Goal: Task Accomplishment & Management: Use online tool/utility

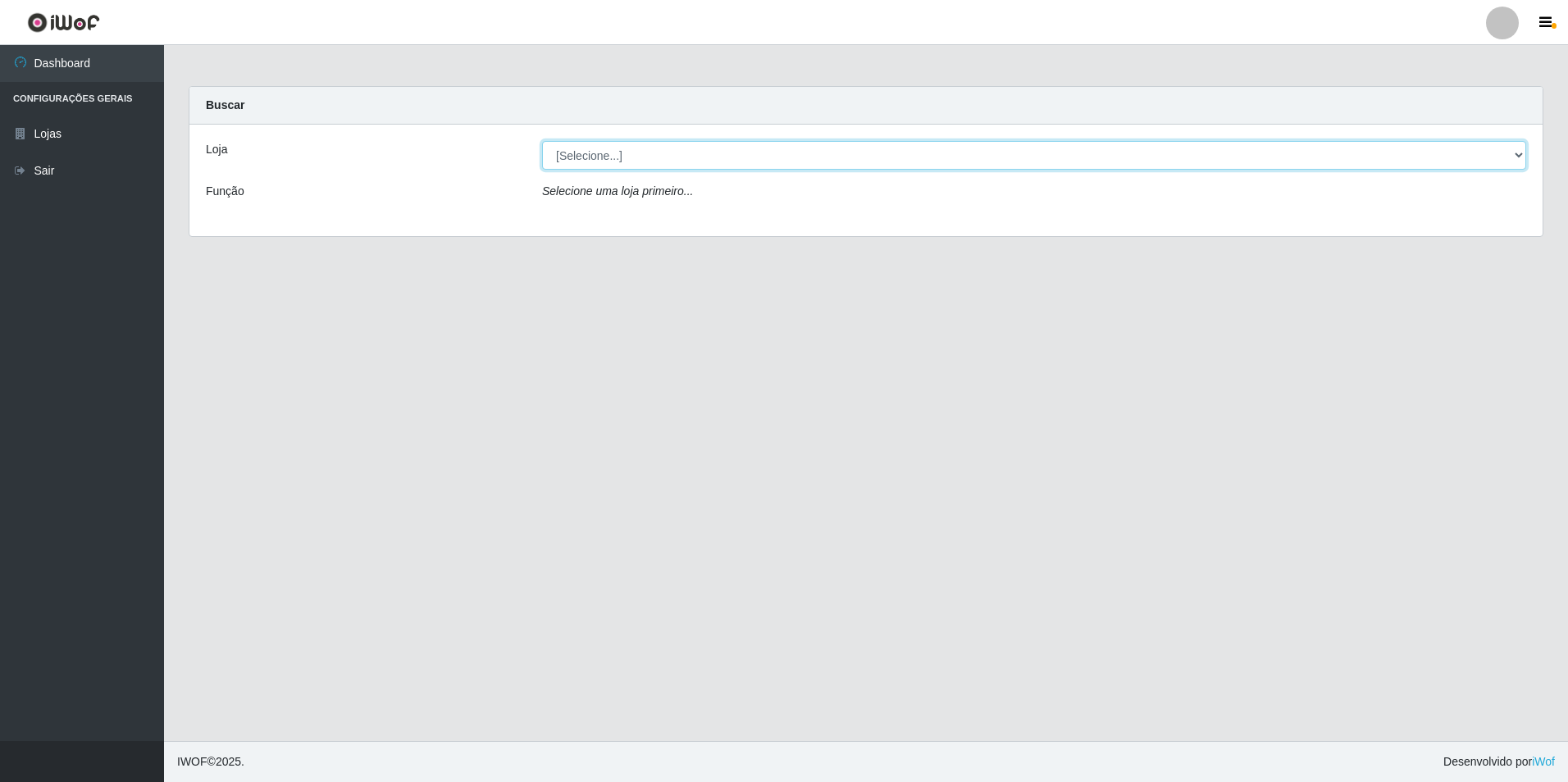
click at [694, 148] on select "[Selecione...] Extrabom - Loja 13 [GEOGRAPHIC_DATA]" at bounding box center [1033, 155] width 984 height 28
select select "436"
click at [541, 141] on select "[Selecione...] Extrabom - Loja 13 [GEOGRAPHIC_DATA]" at bounding box center [1033, 155] width 984 height 28
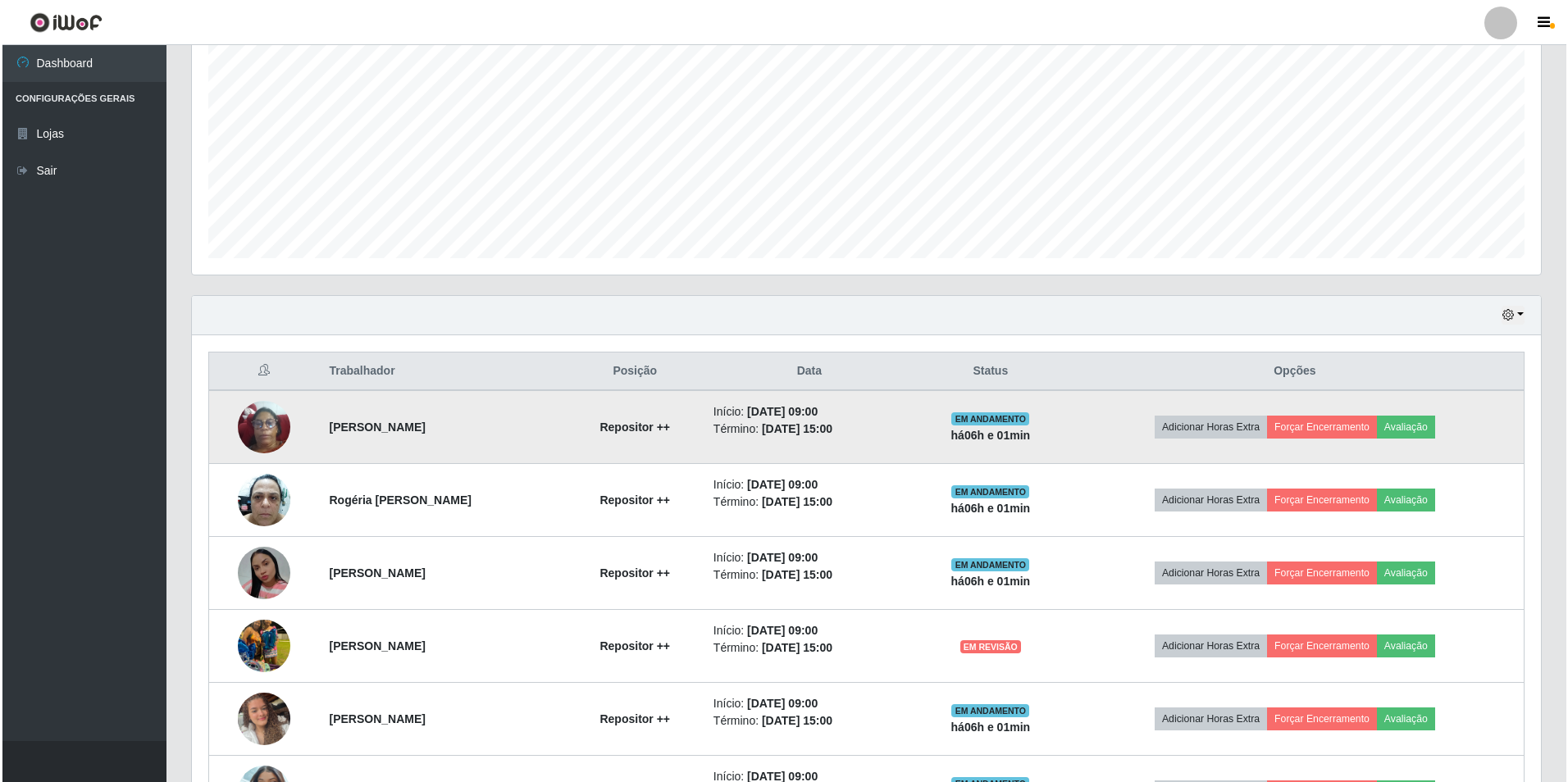
scroll to position [410, 0]
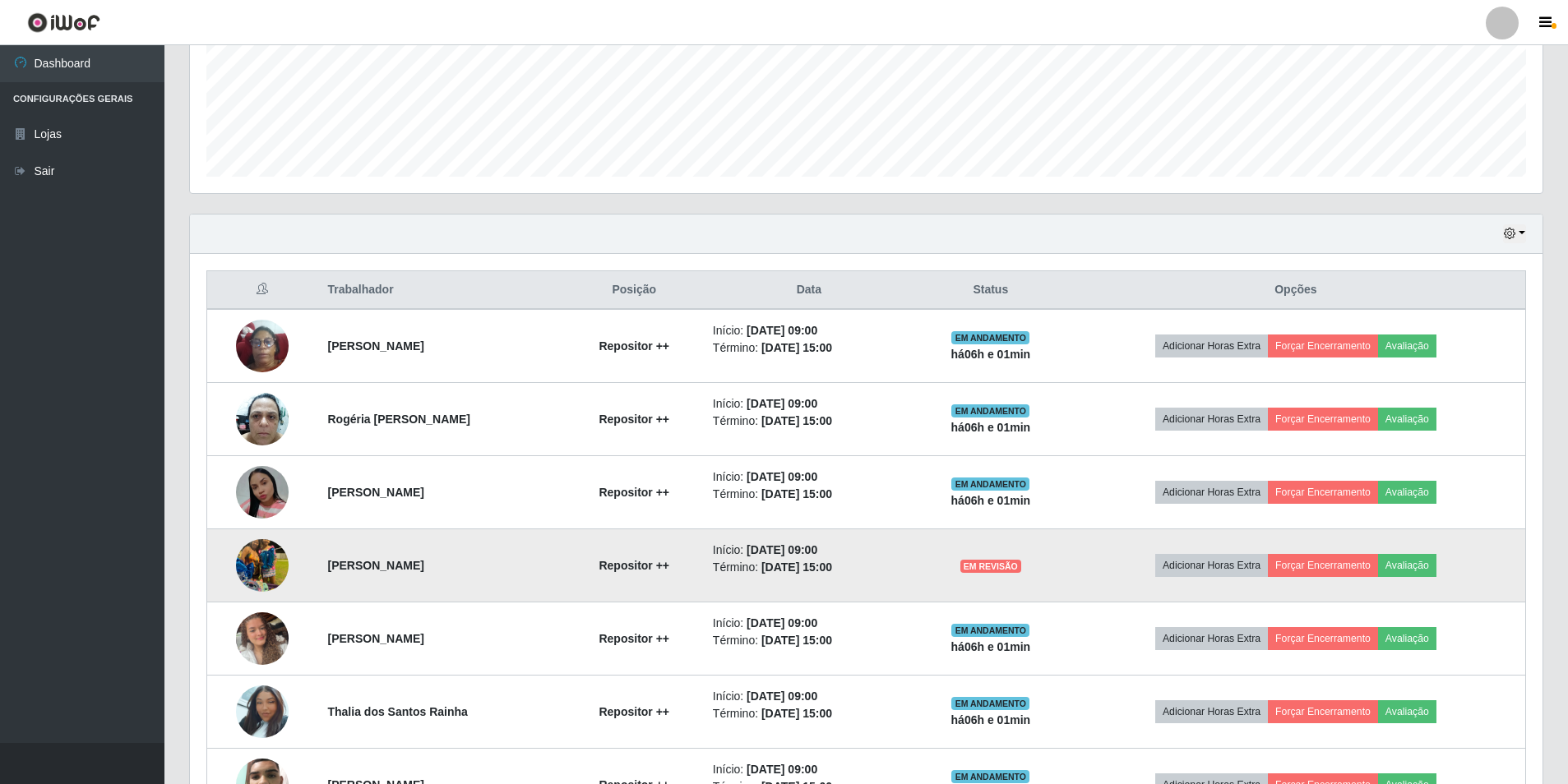
click at [275, 561] on img at bounding box center [263, 565] width 53 height 94
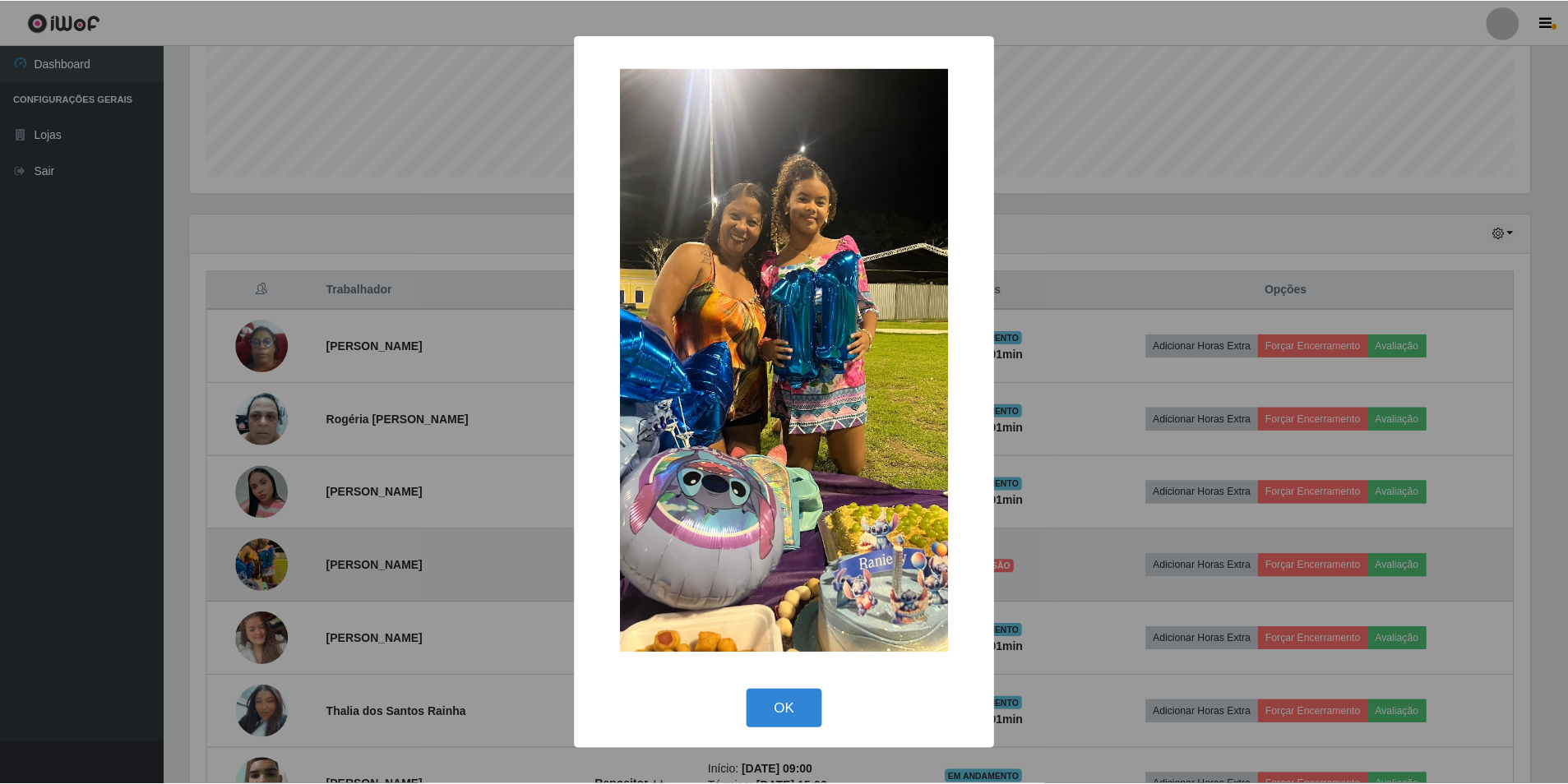
scroll to position [341, 1344]
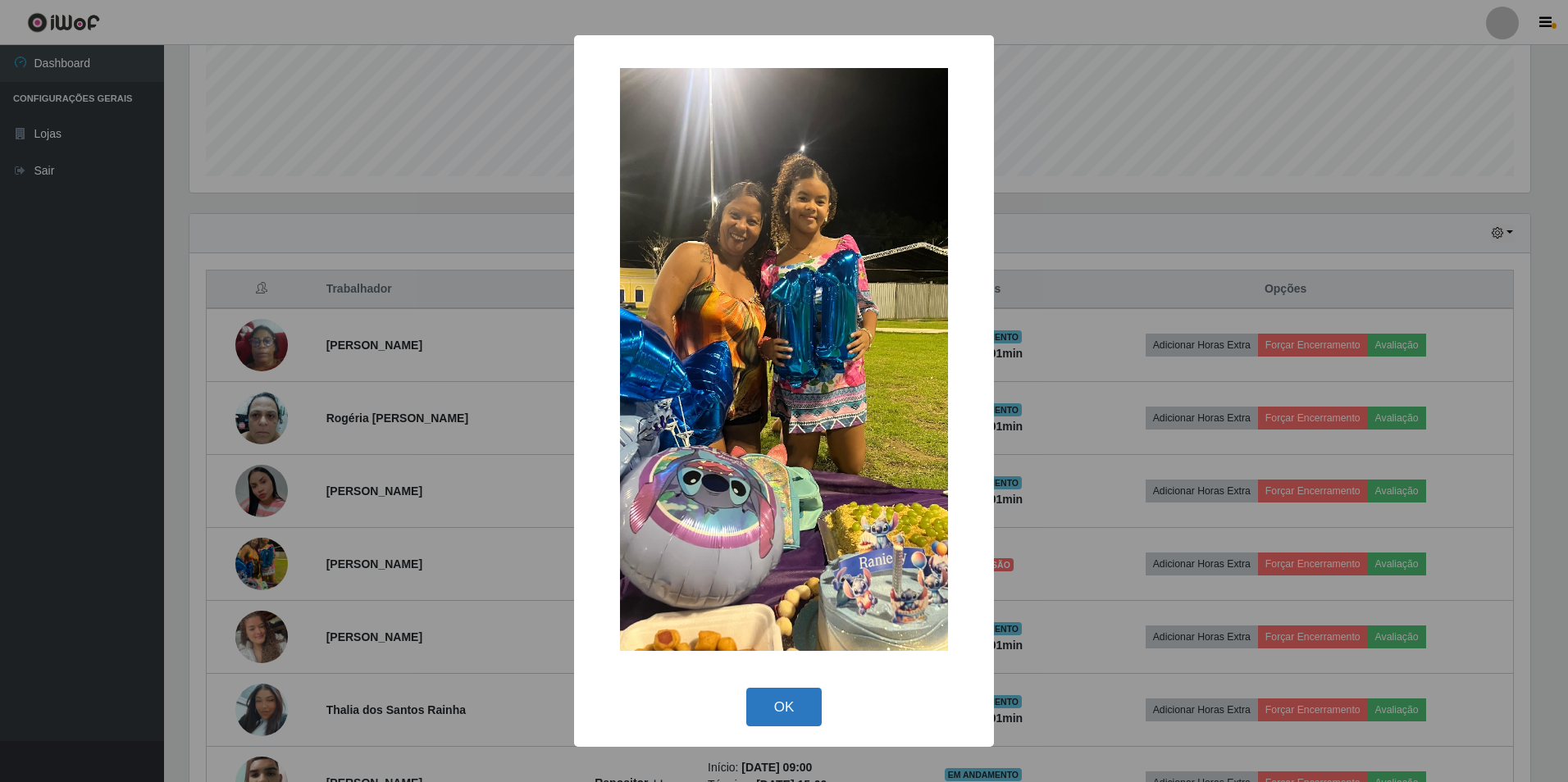
click at [789, 708] on button "OK" at bounding box center [784, 707] width 76 height 39
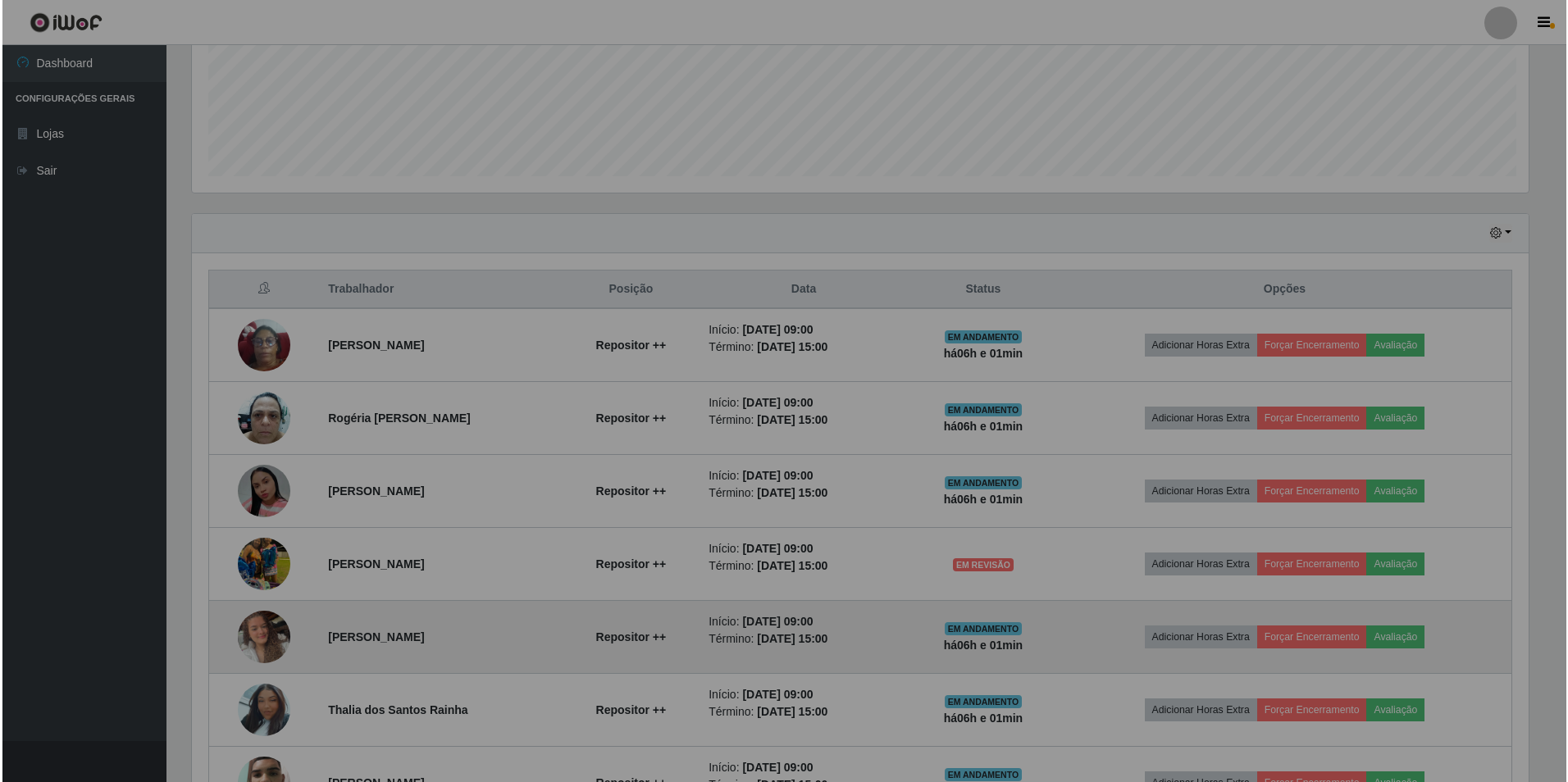
scroll to position [340, 1349]
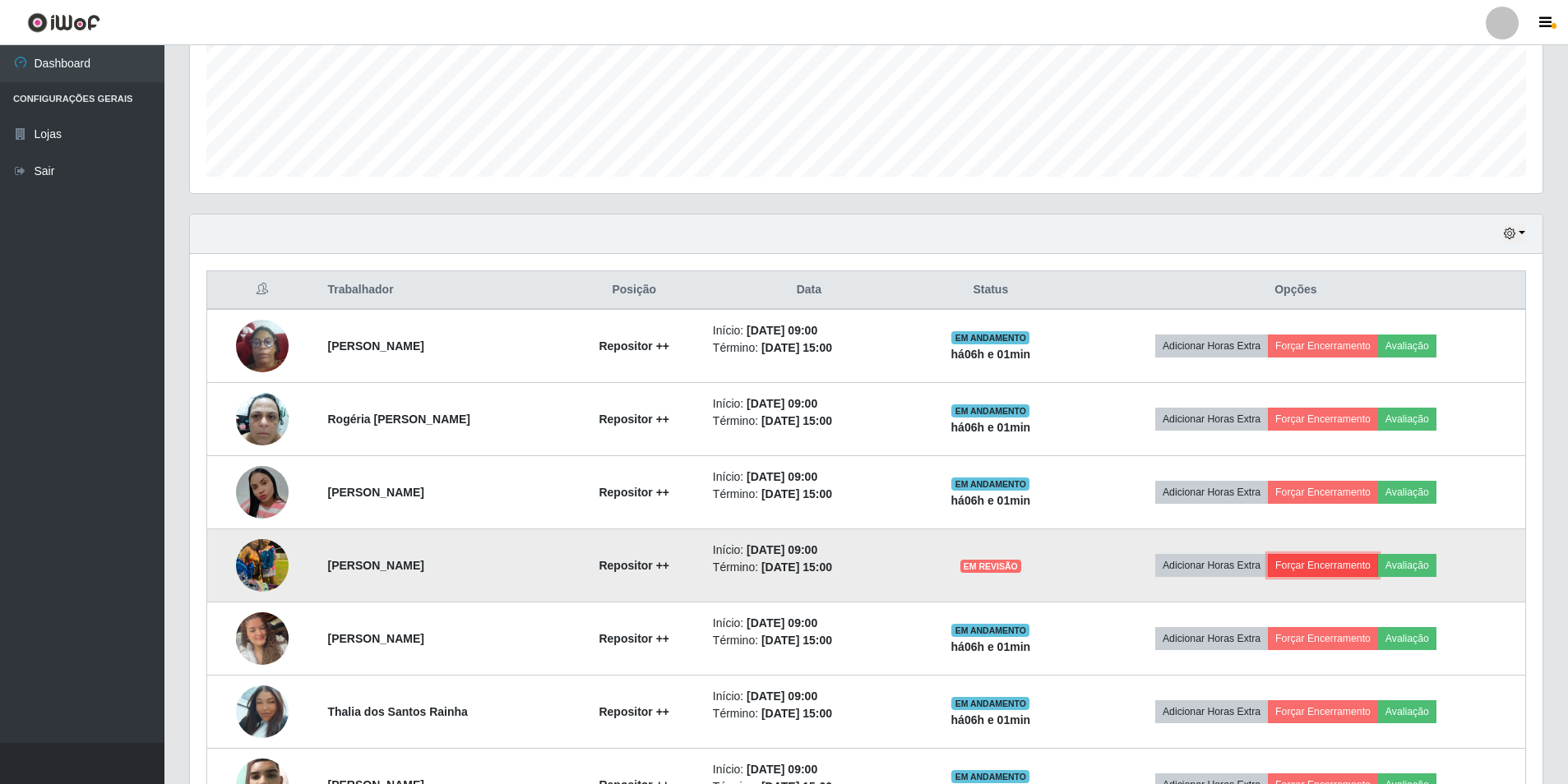
click at [1338, 572] on button "Forçar Encerramento" at bounding box center [1323, 565] width 110 height 23
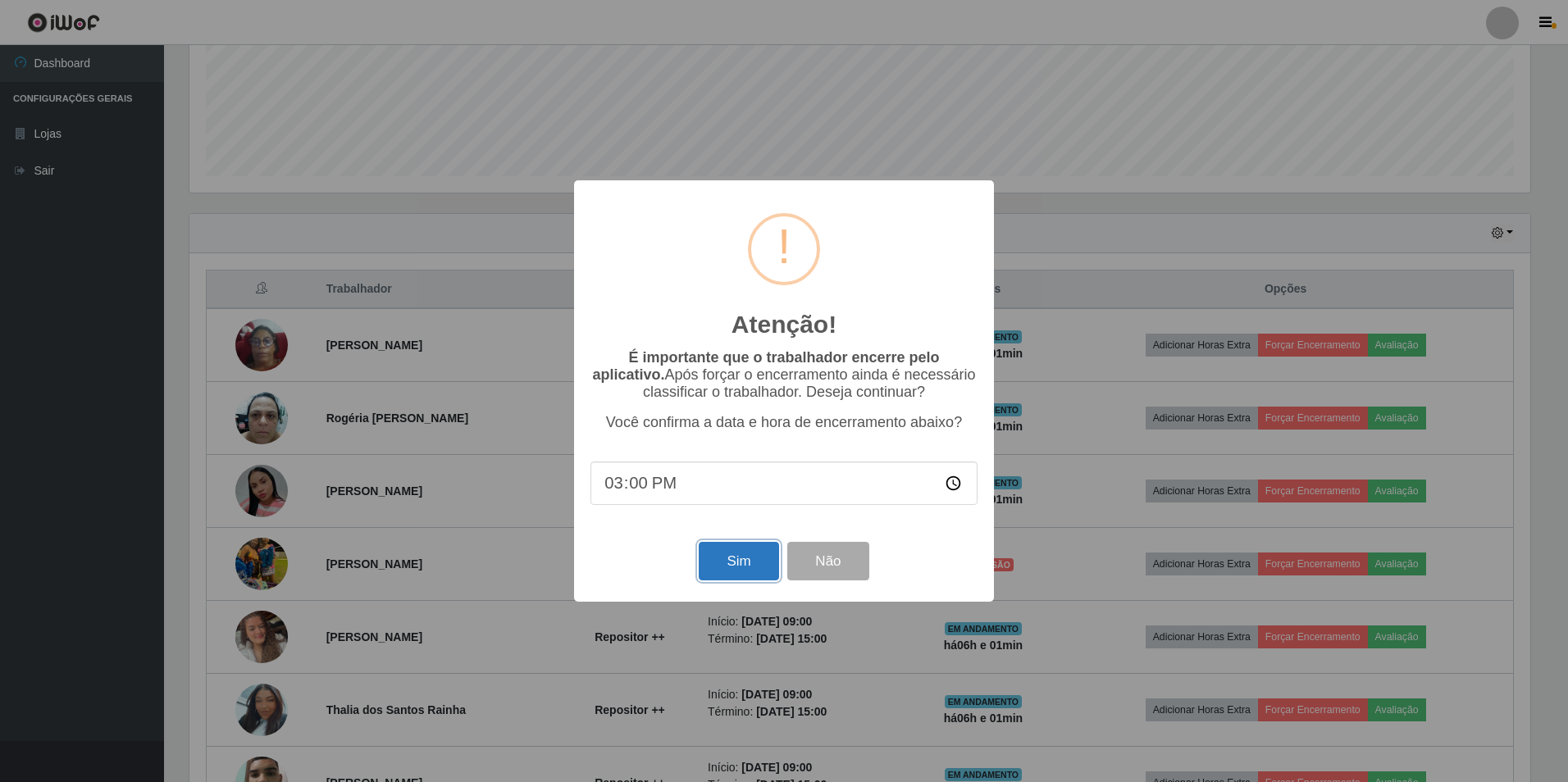
click at [751, 570] on button "Sim" at bounding box center [738, 561] width 80 height 39
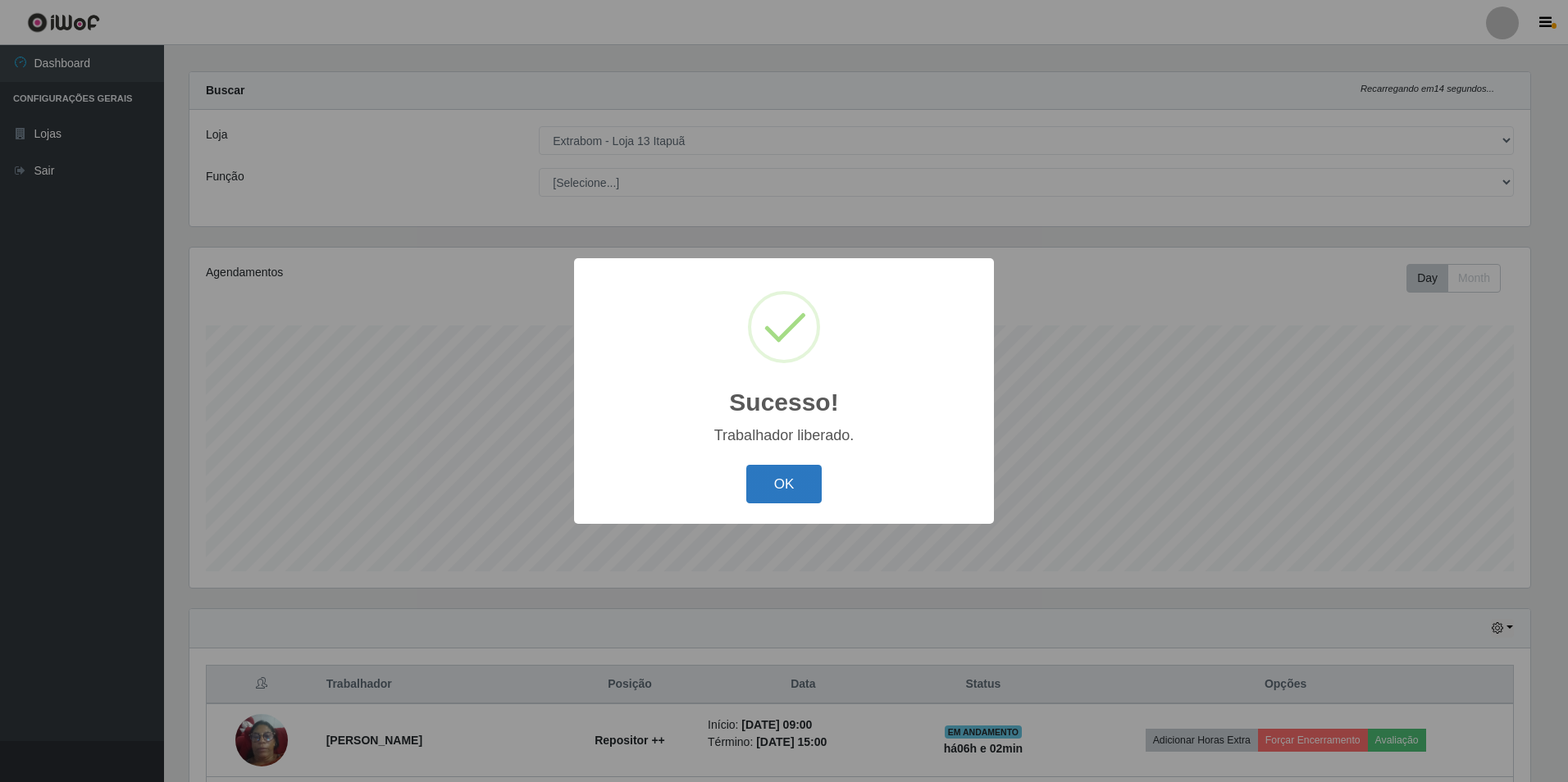
click at [784, 500] on button "OK" at bounding box center [784, 484] width 76 height 39
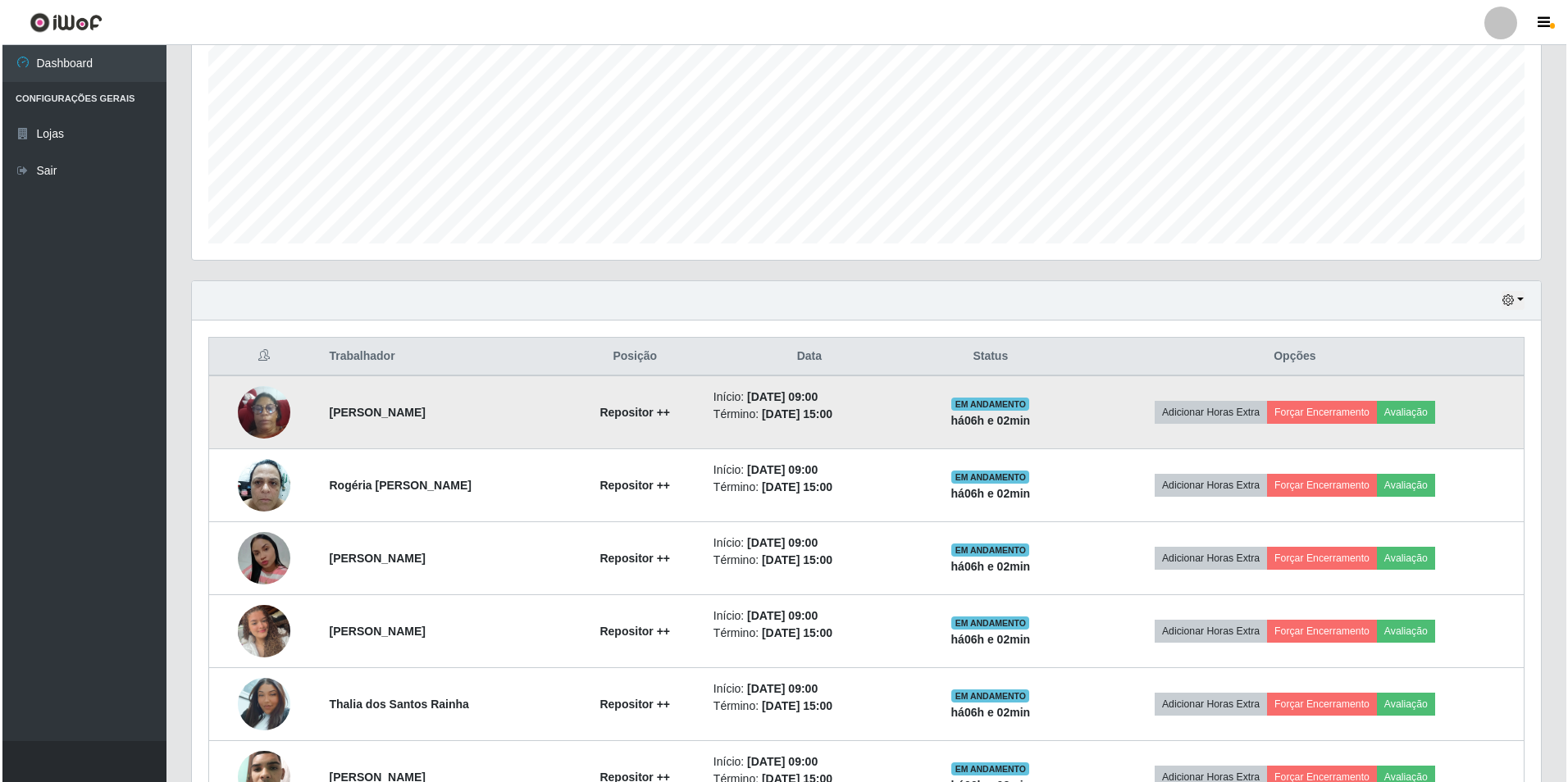
scroll to position [453, 0]
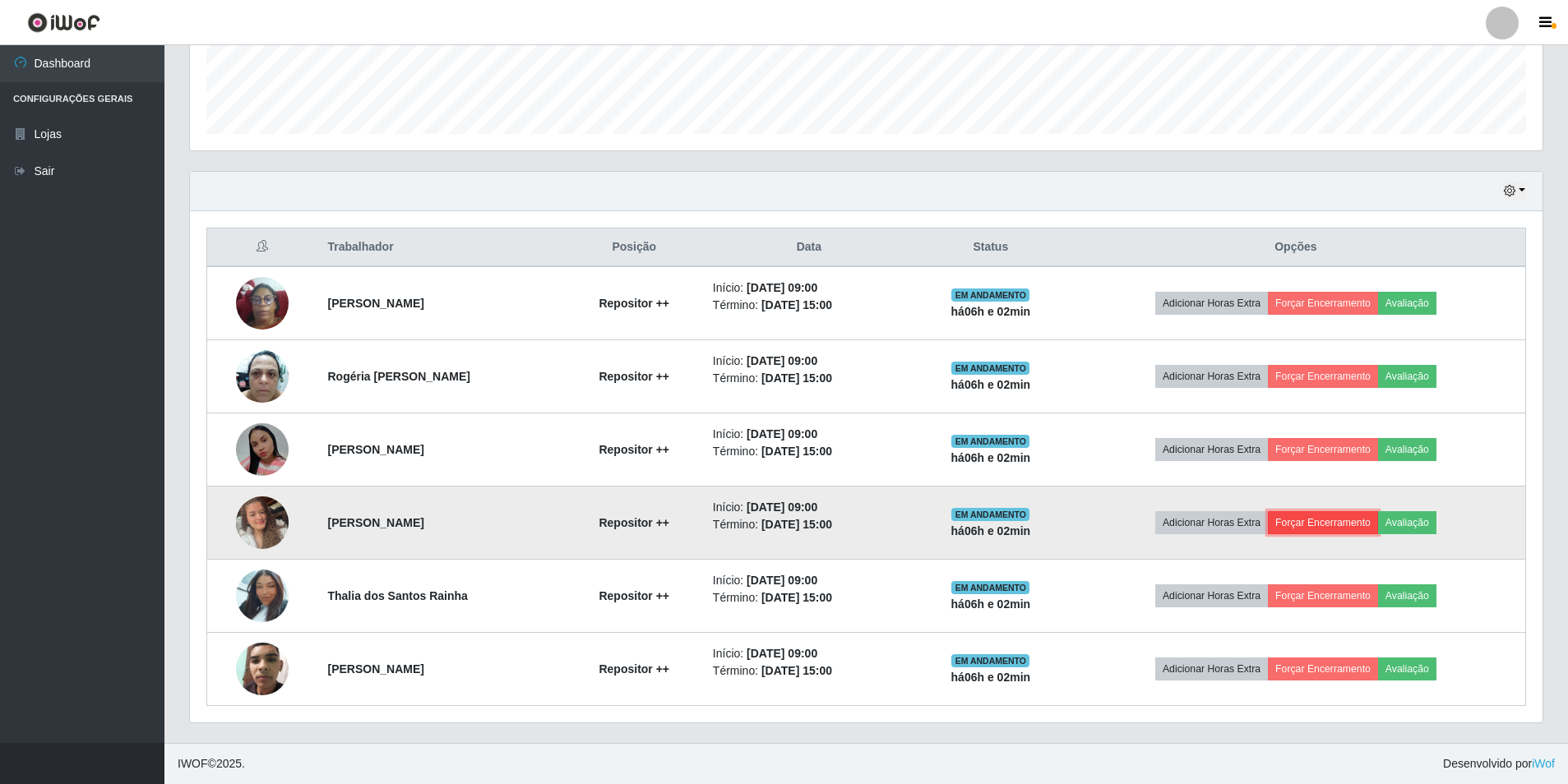
click at [1308, 517] on button "Forçar Encerramento" at bounding box center [1323, 523] width 110 height 23
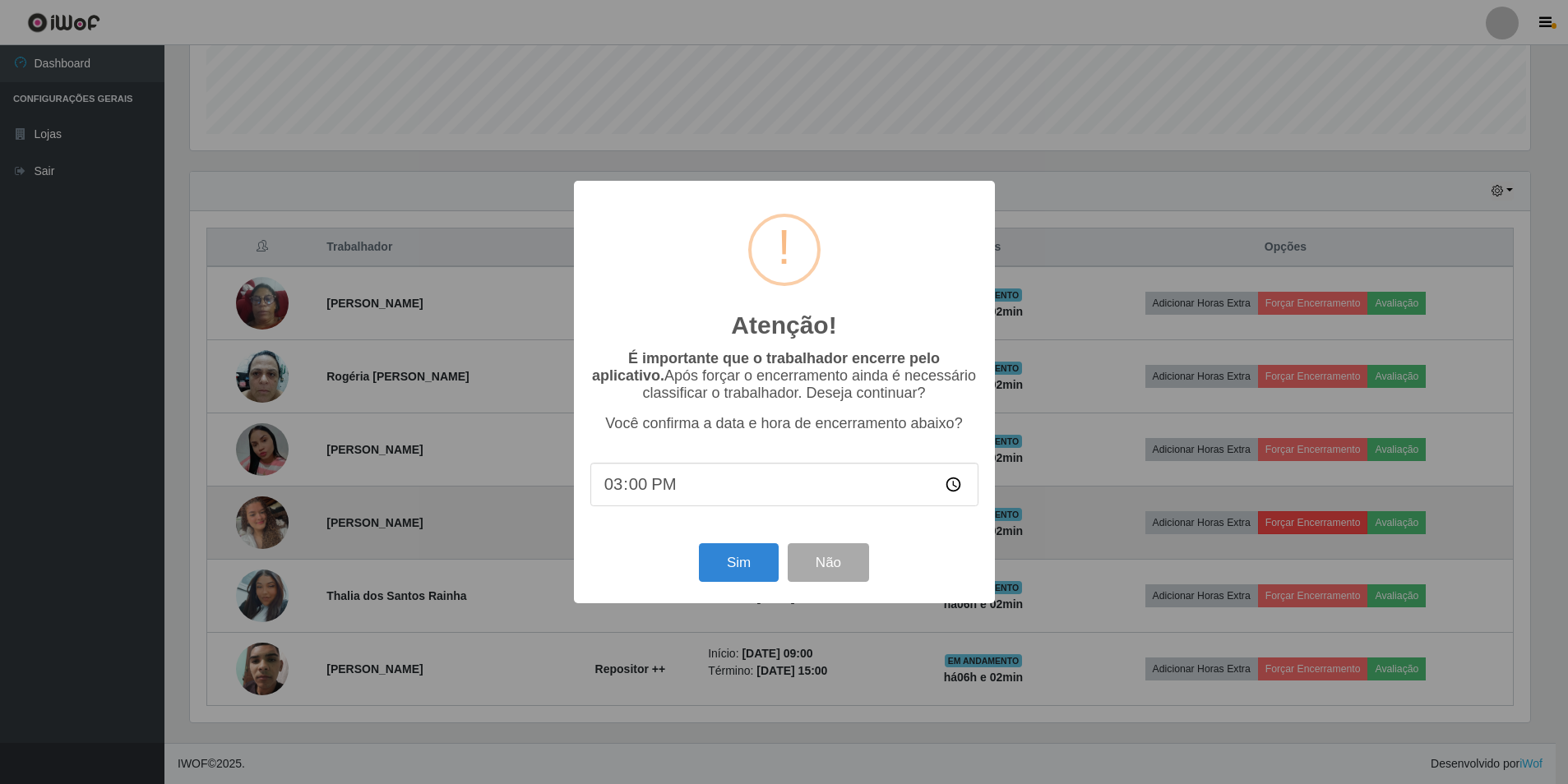
scroll to position [341, 1344]
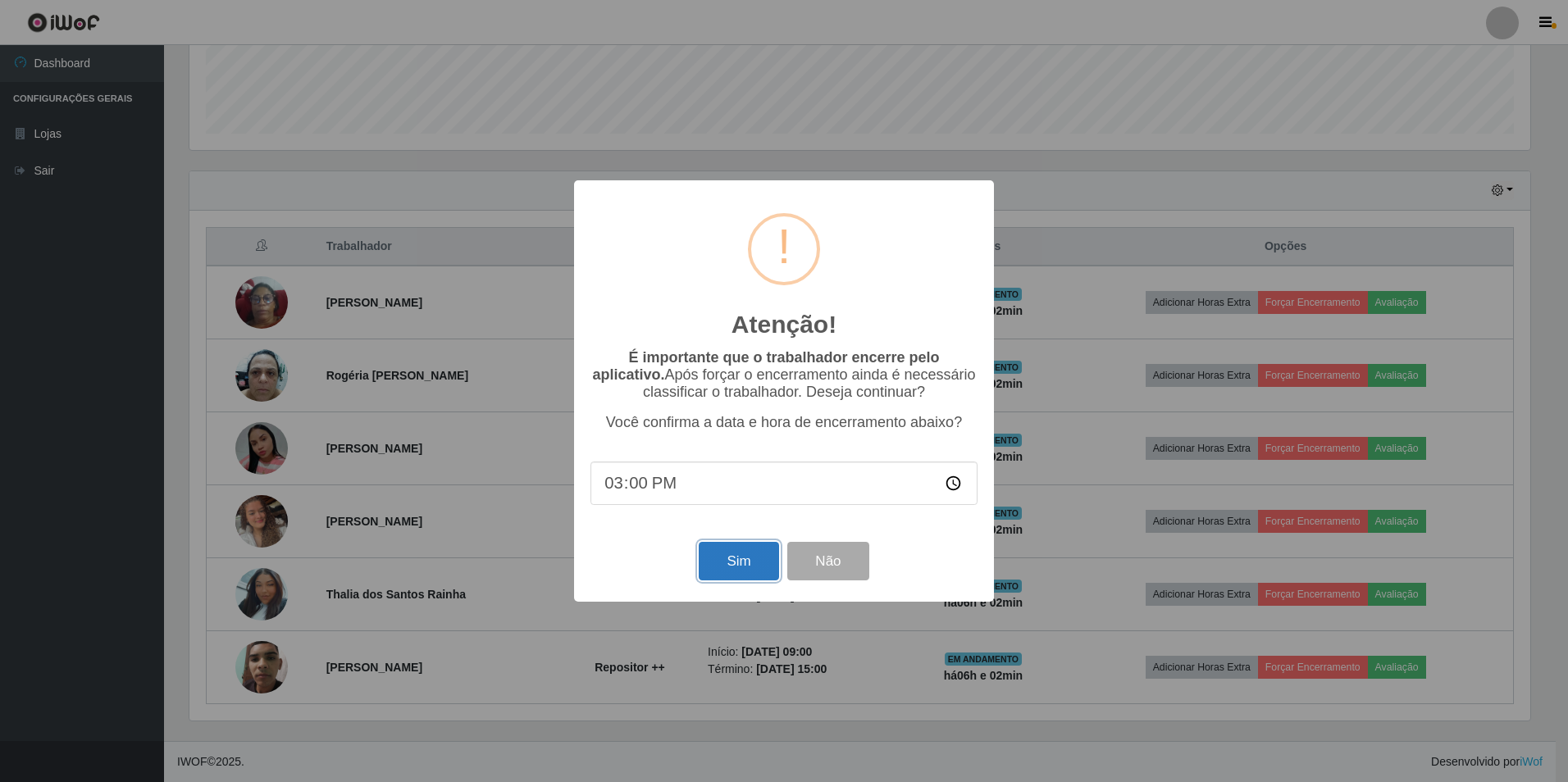
click at [734, 557] on button "Sim" at bounding box center [738, 561] width 80 height 39
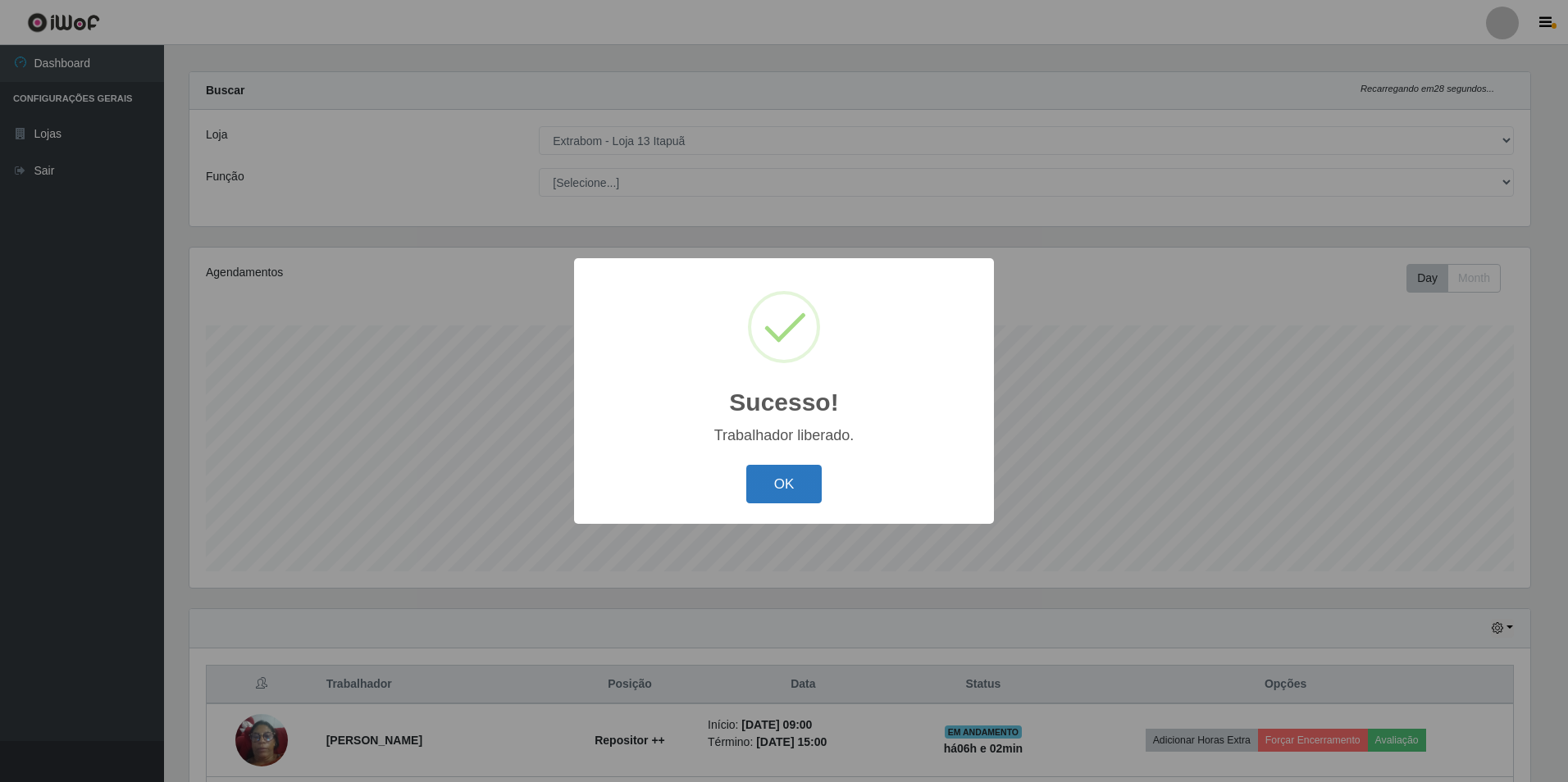
click at [798, 490] on button "OK" at bounding box center [784, 484] width 76 height 39
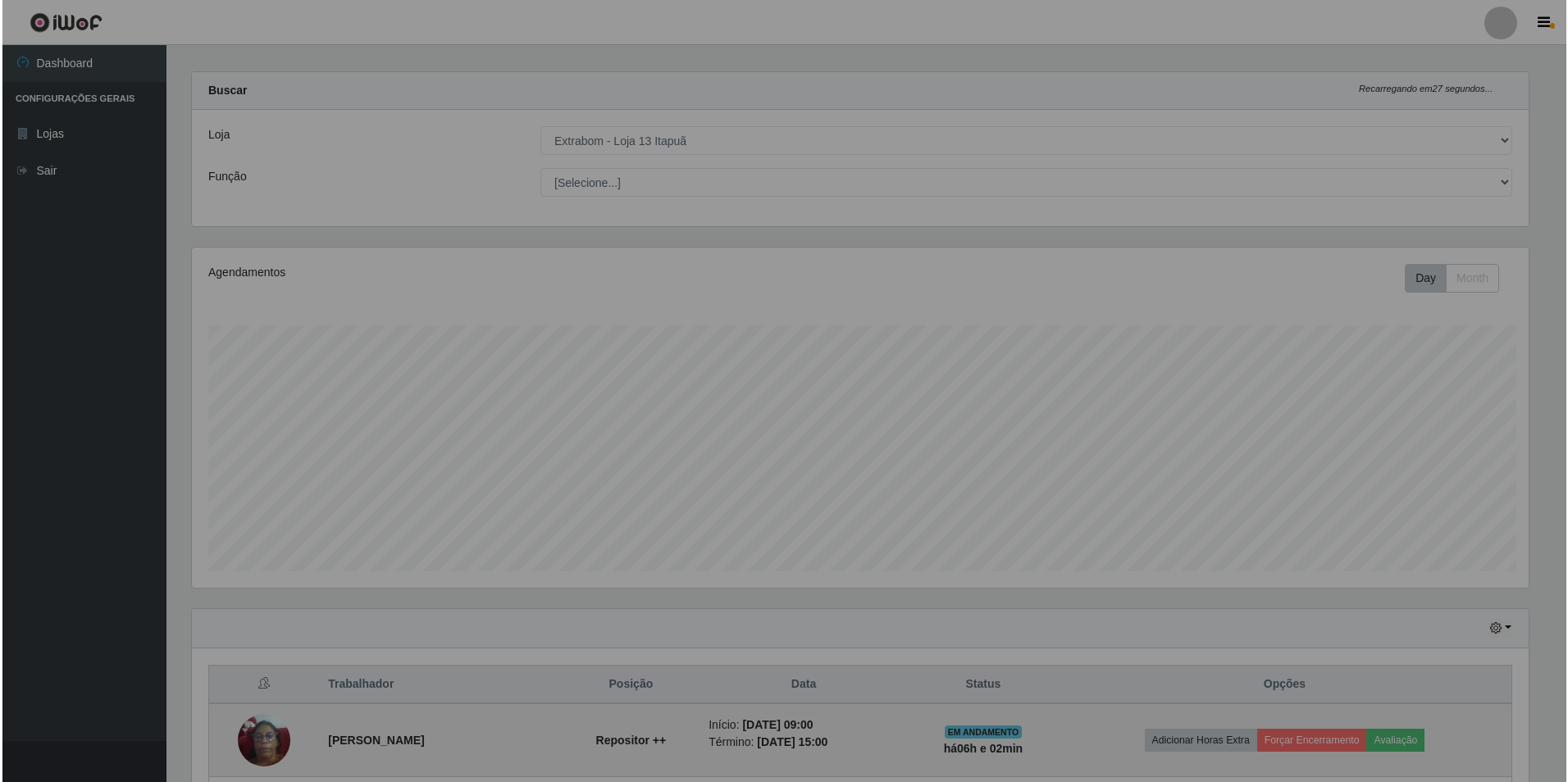
scroll to position [340, 1349]
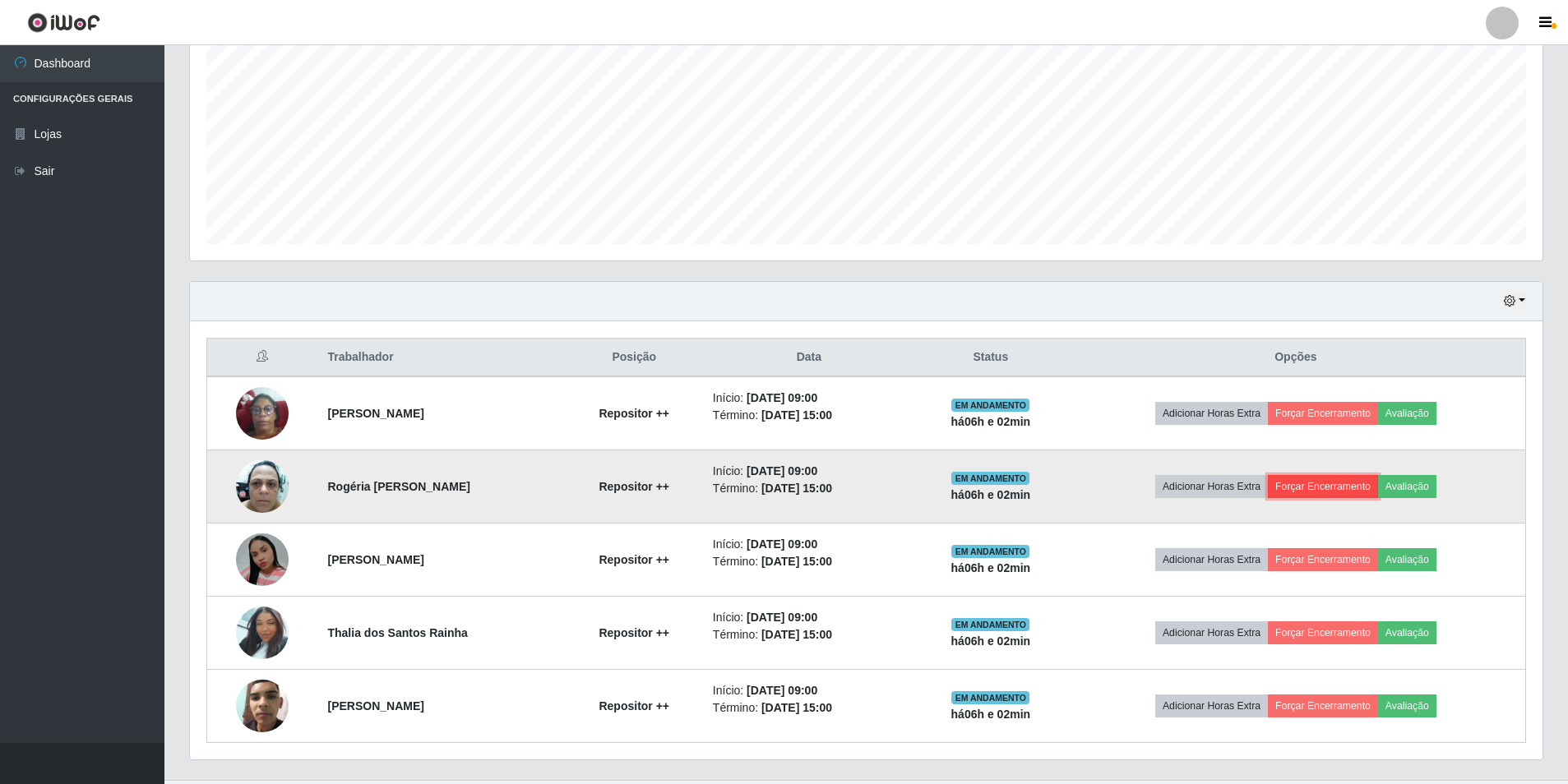
click at [1323, 484] on button "Forçar Encerramento" at bounding box center [1323, 487] width 110 height 23
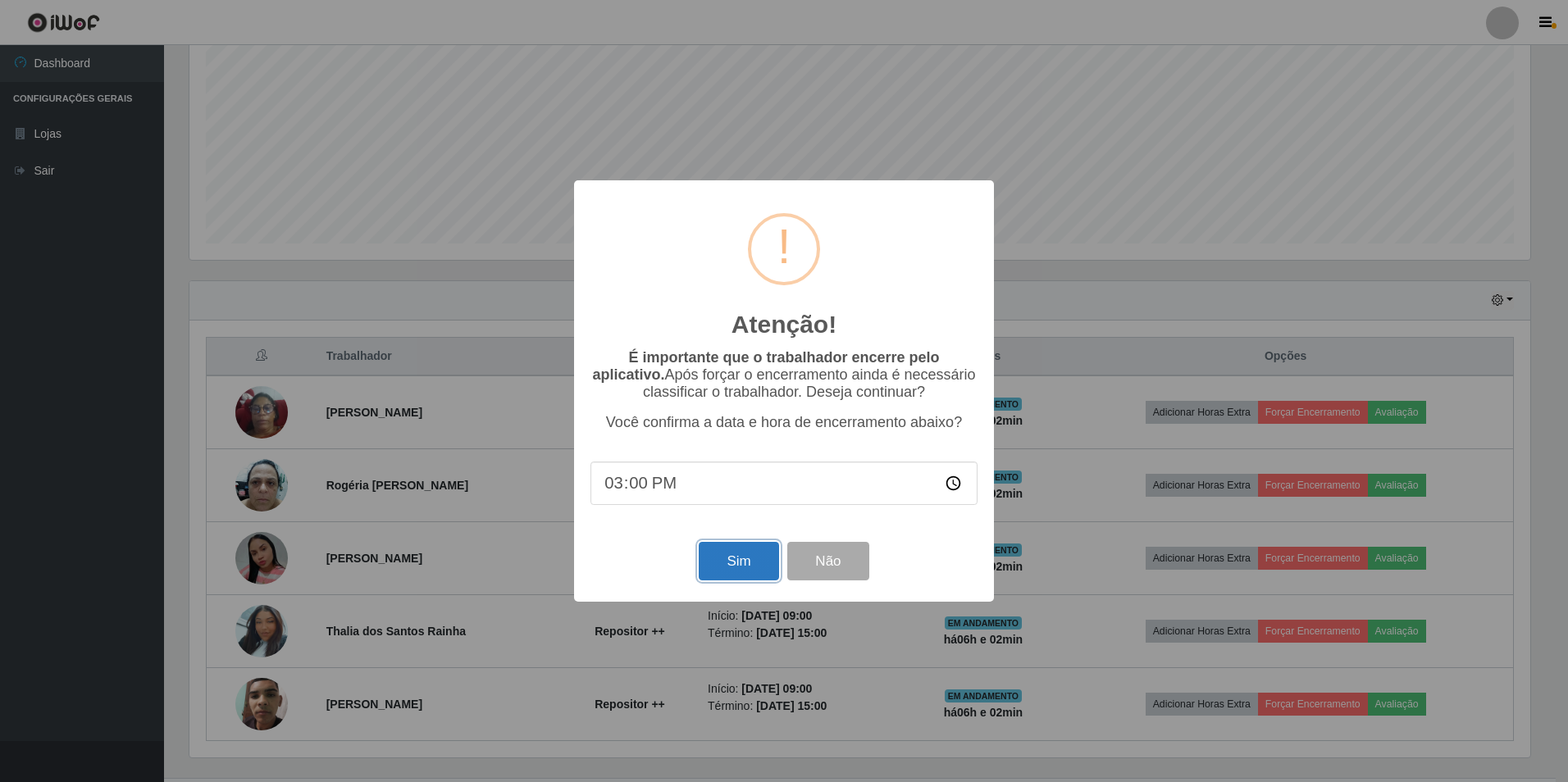
click at [735, 575] on button "Sim" at bounding box center [738, 561] width 80 height 39
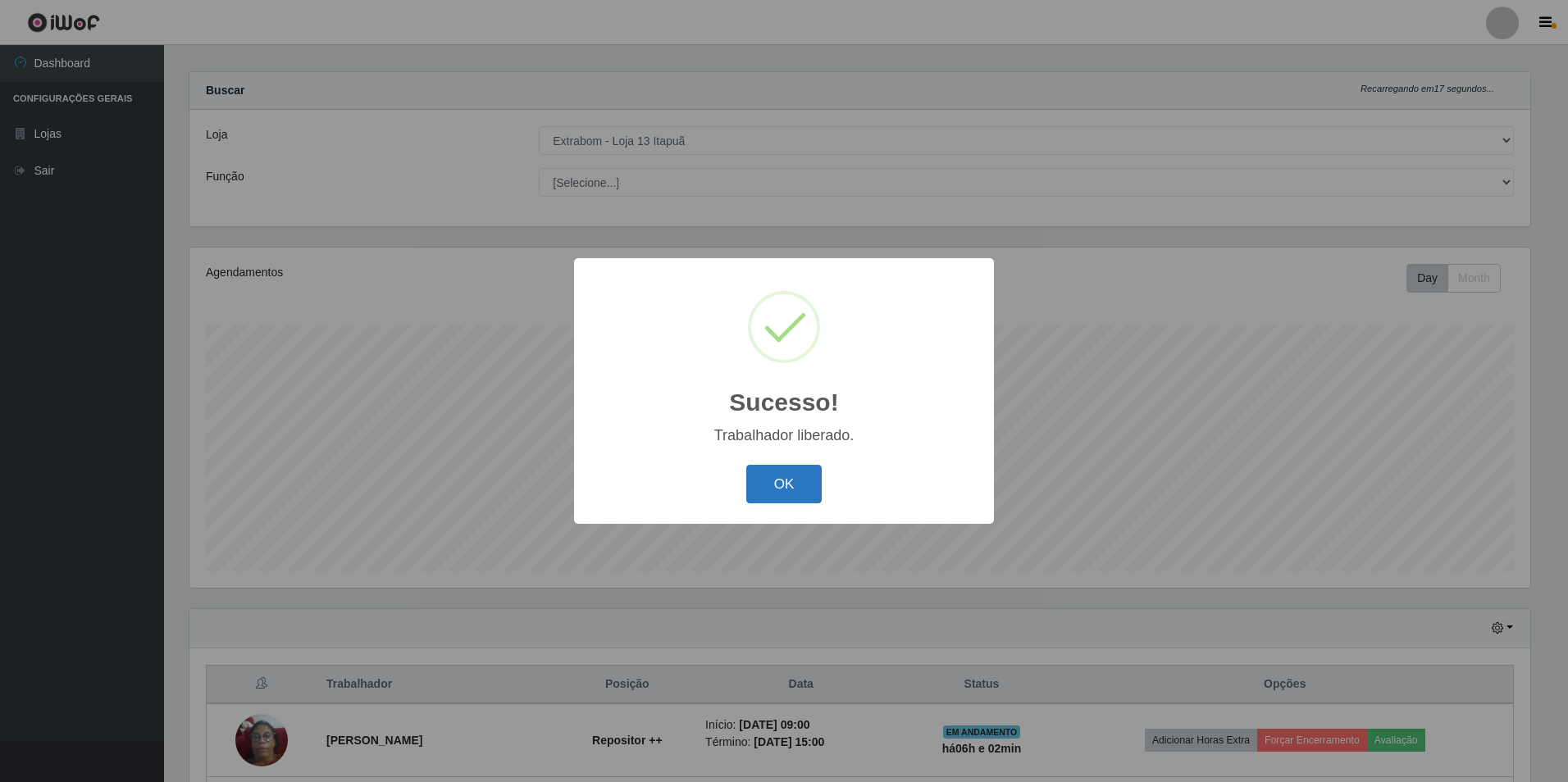
click at [769, 491] on button "OK" at bounding box center [784, 484] width 76 height 39
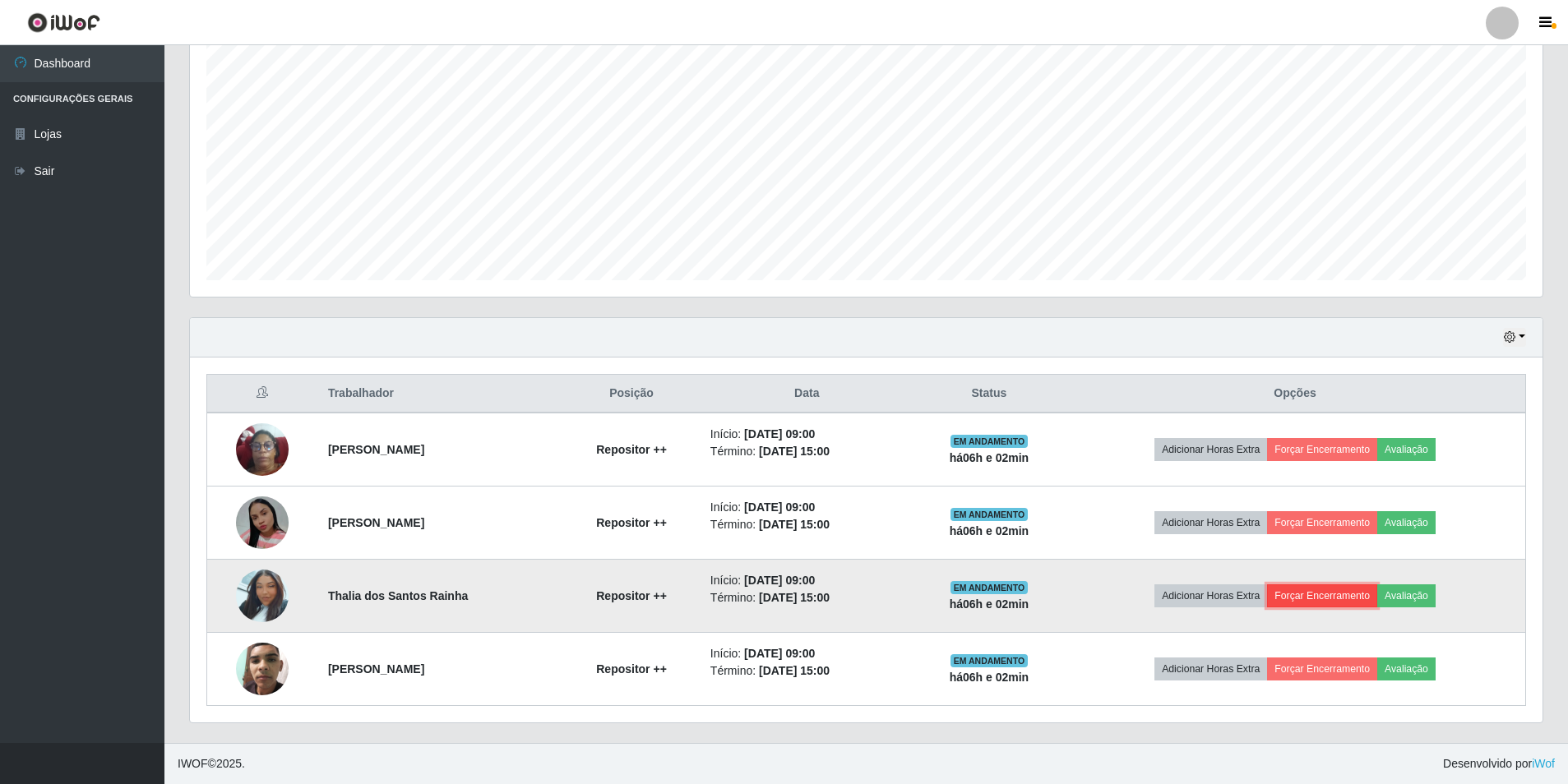
click at [1335, 595] on button "Forçar Encerramento" at bounding box center [1322, 597] width 110 height 23
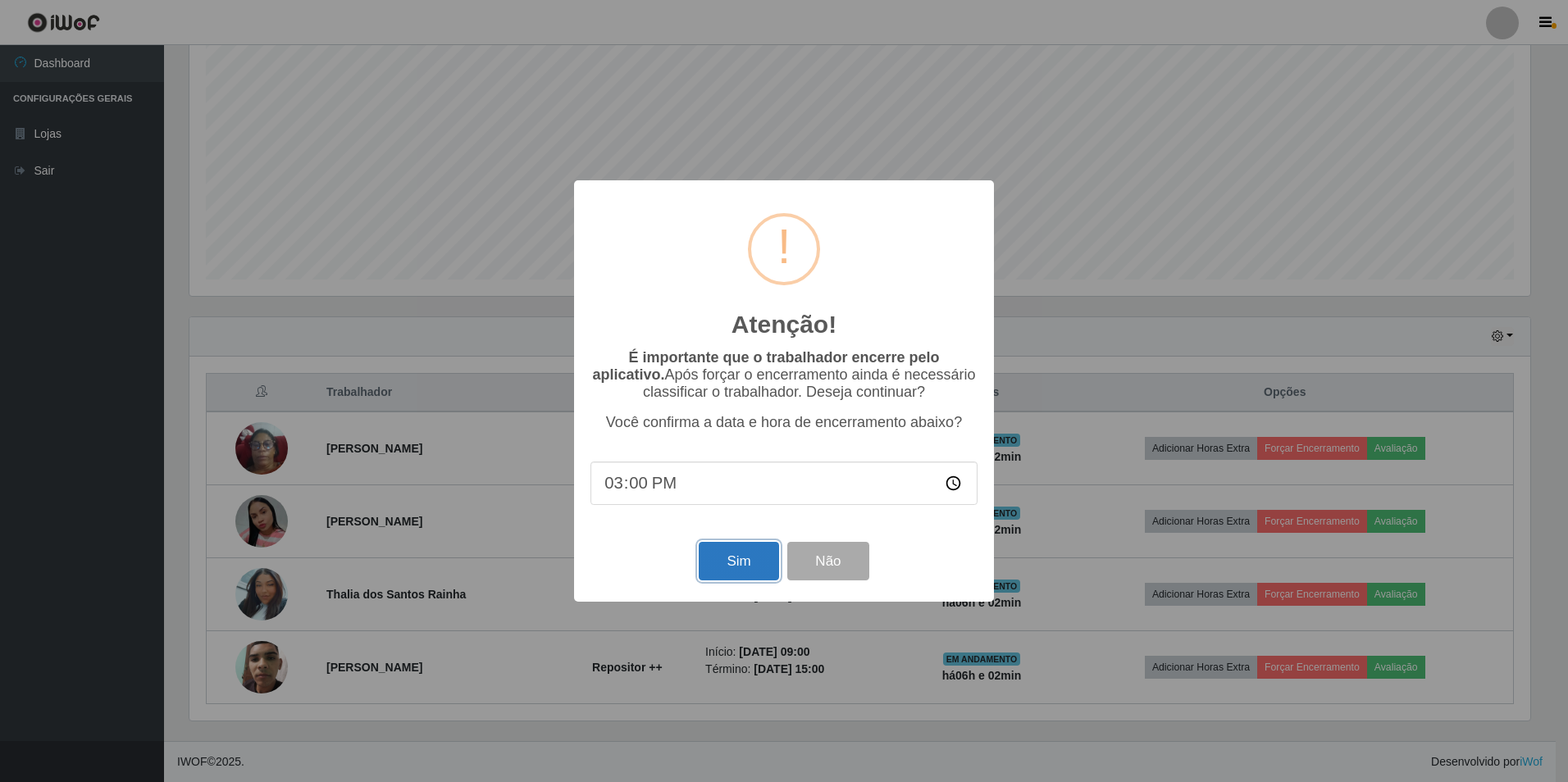
click at [730, 563] on button "Sim" at bounding box center [738, 561] width 80 height 39
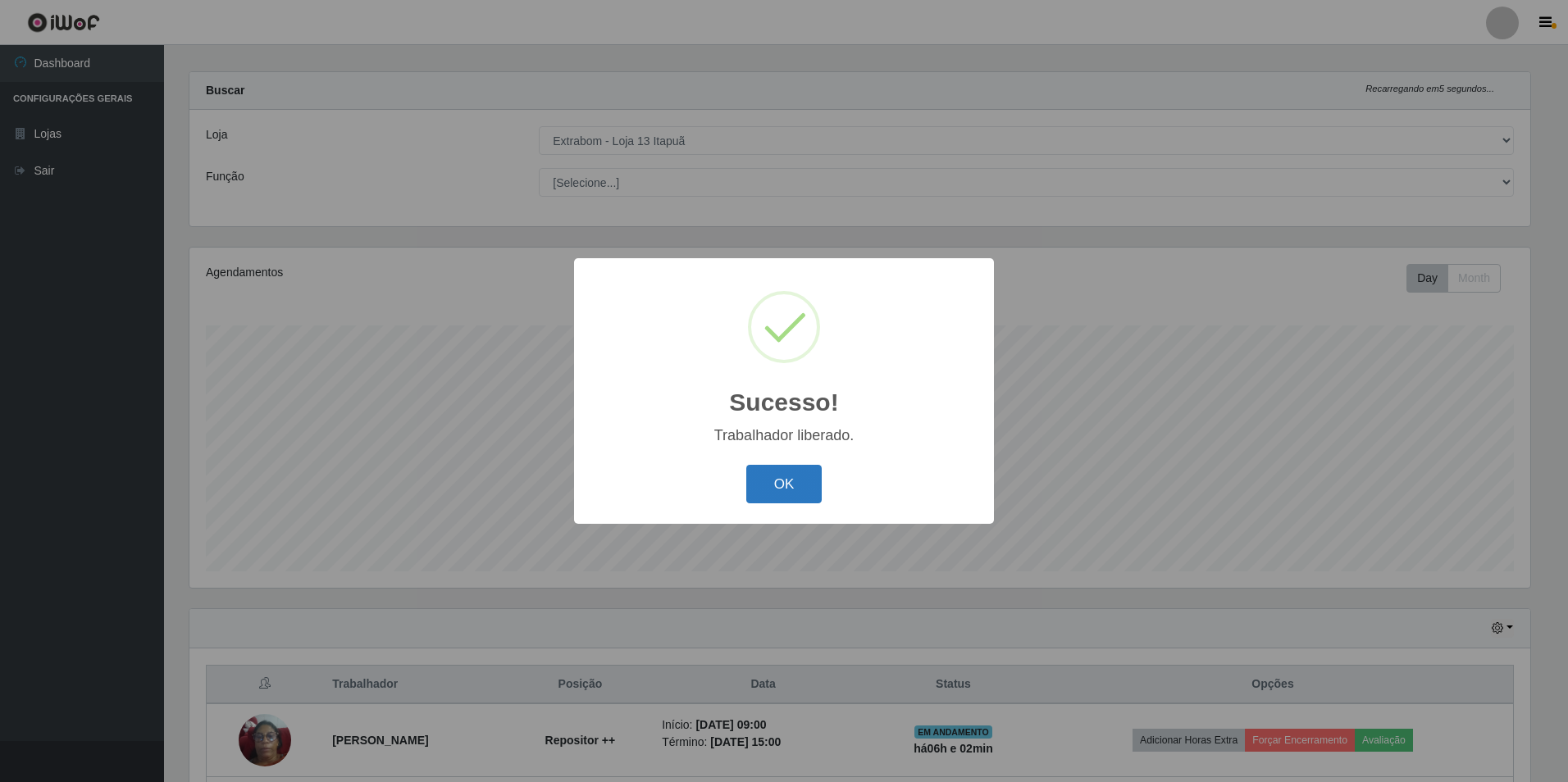
click at [808, 483] on button "OK" at bounding box center [784, 484] width 76 height 39
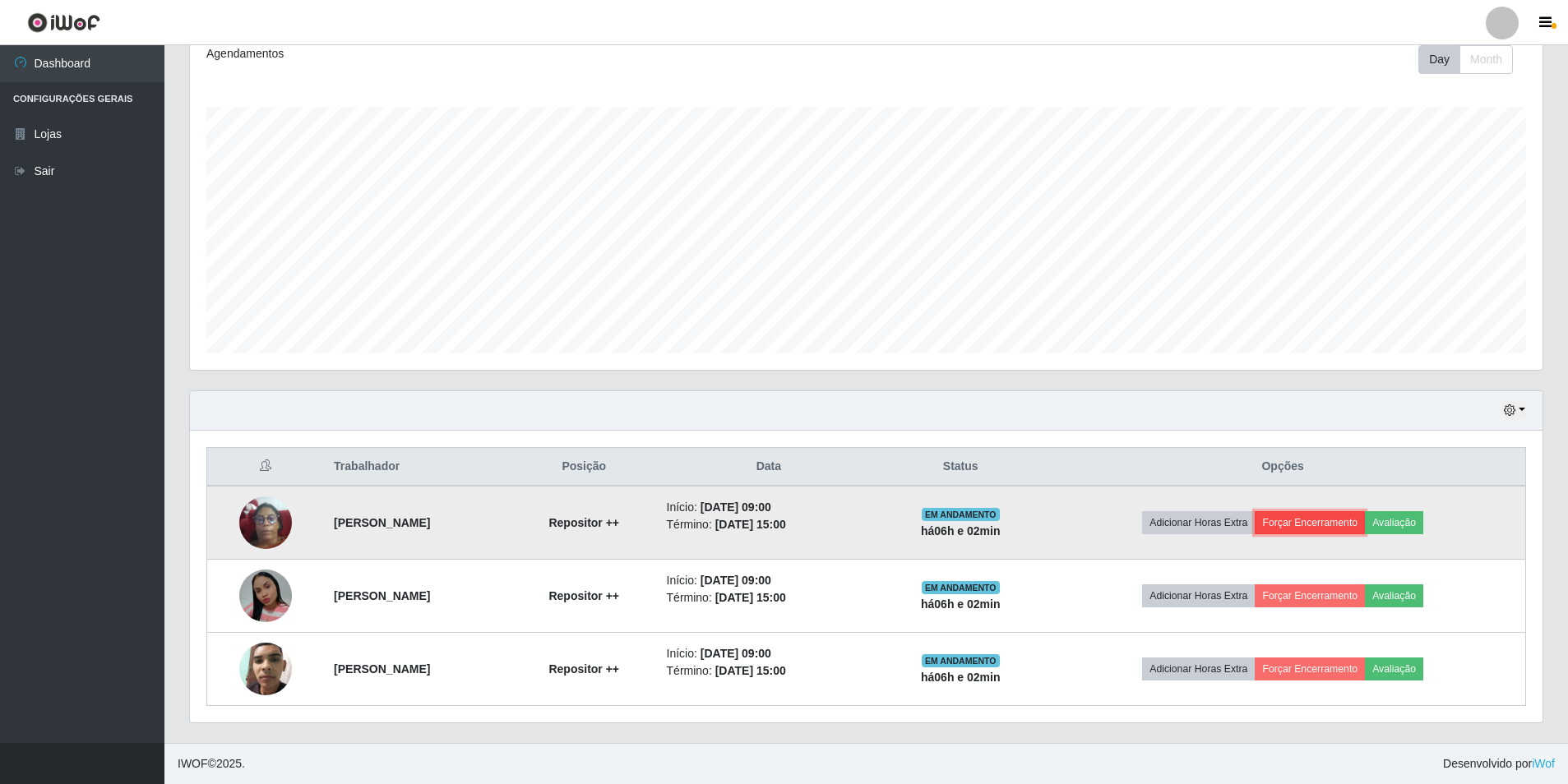
click at [1326, 524] on button "Forçar Encerramento" at bounding box center [1310, 523] width 110 height 23
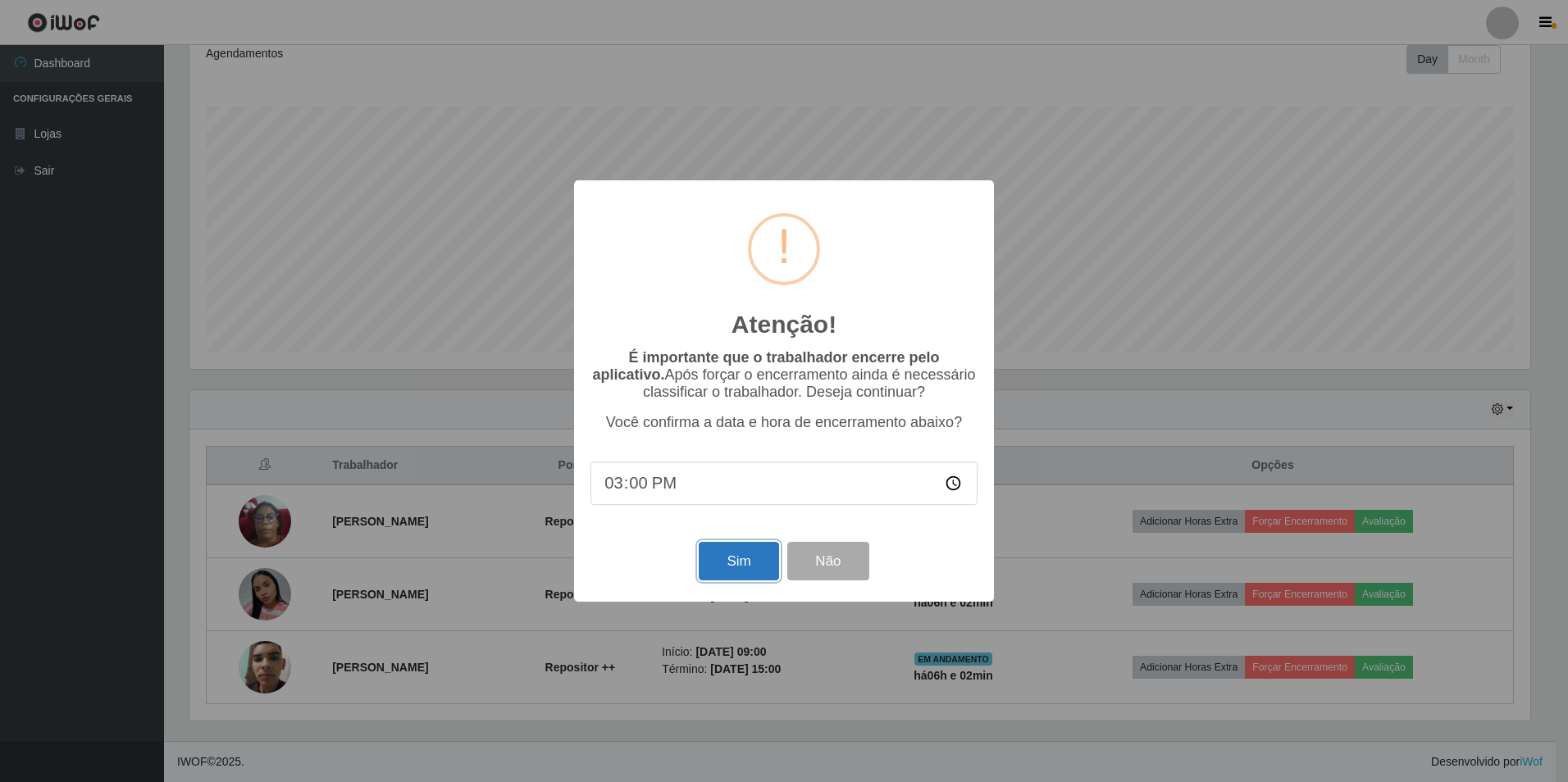
click at [724, 570] on button "Sim" at bounding box center [738, 561] width 80 height 39
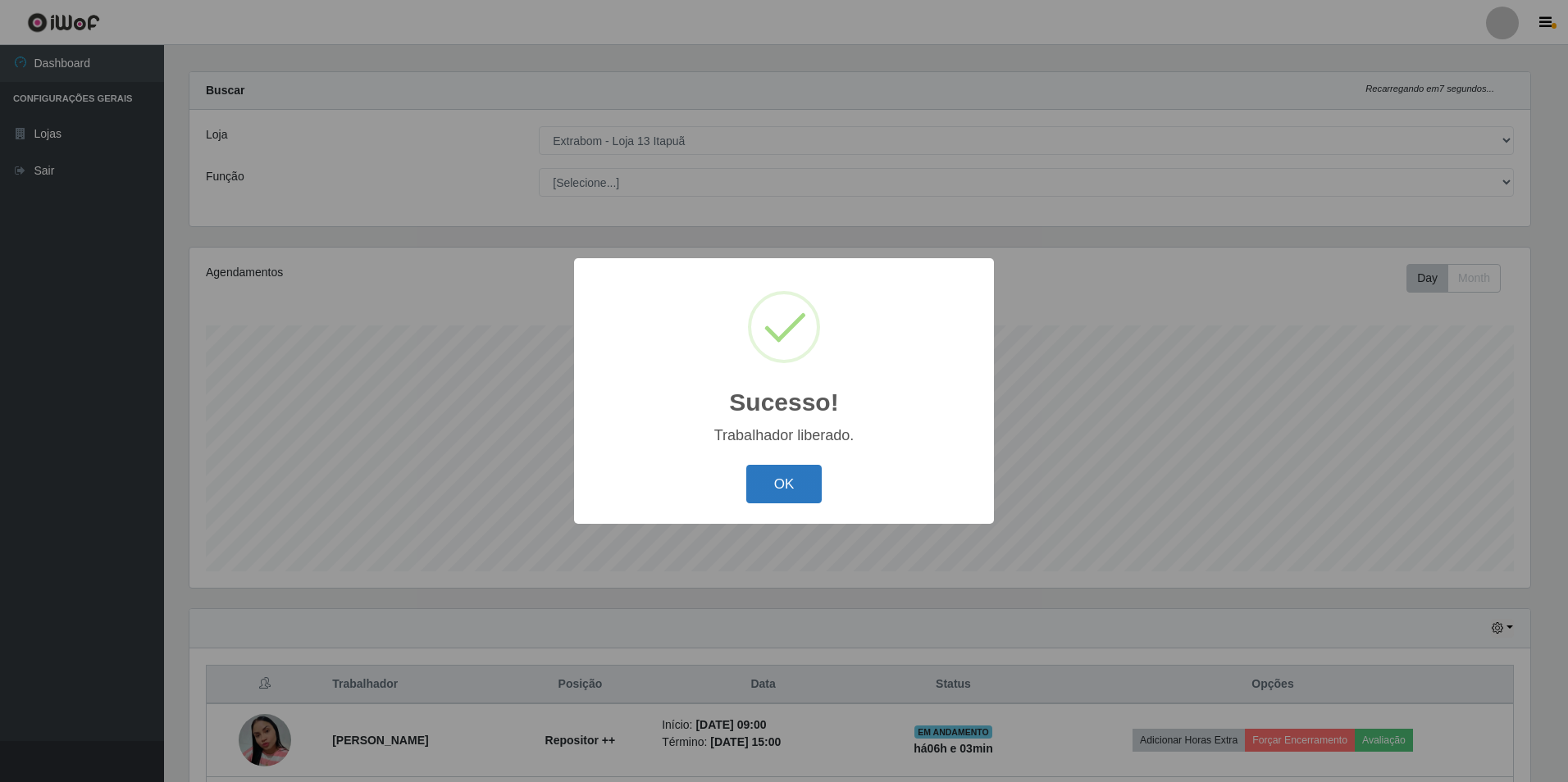
click at [775, 494] on button "OK" at bounding box center [784, 484] width 76 height 39
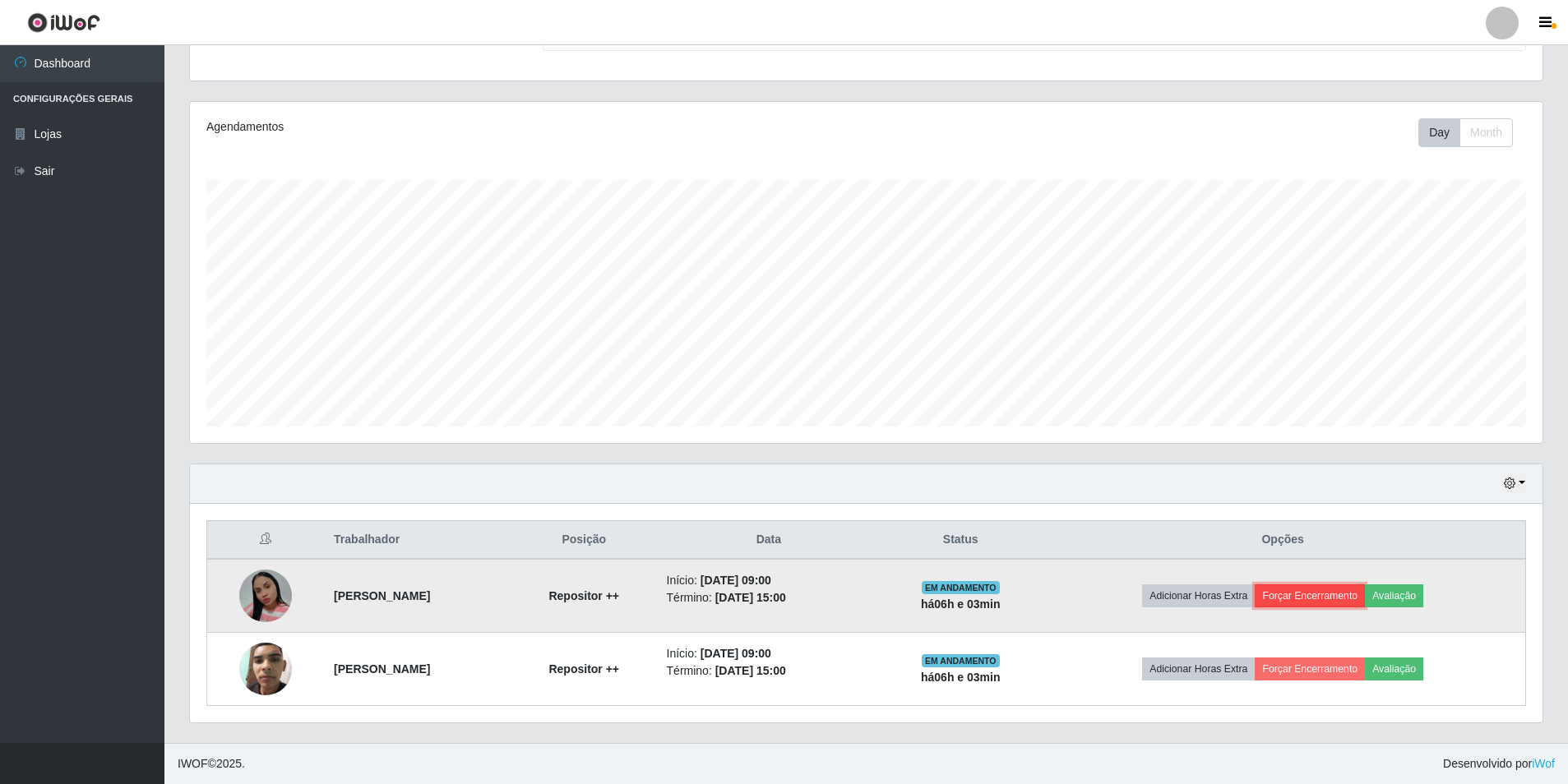
click at [1337, 599] on button "Forçar Encerramento" at bounding box center [1310, 597] width 110 height 23
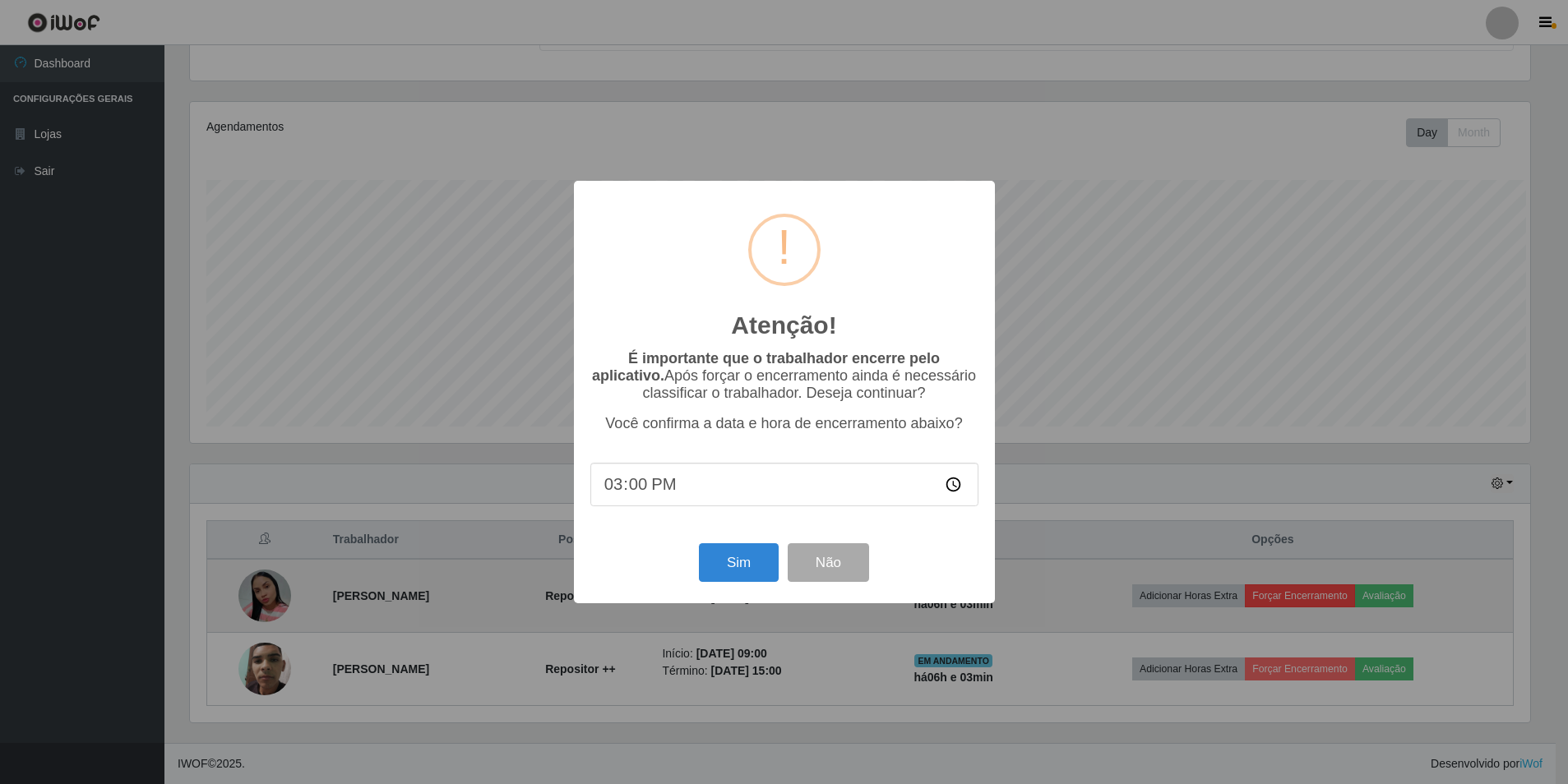
scroll to position [341, 1344]
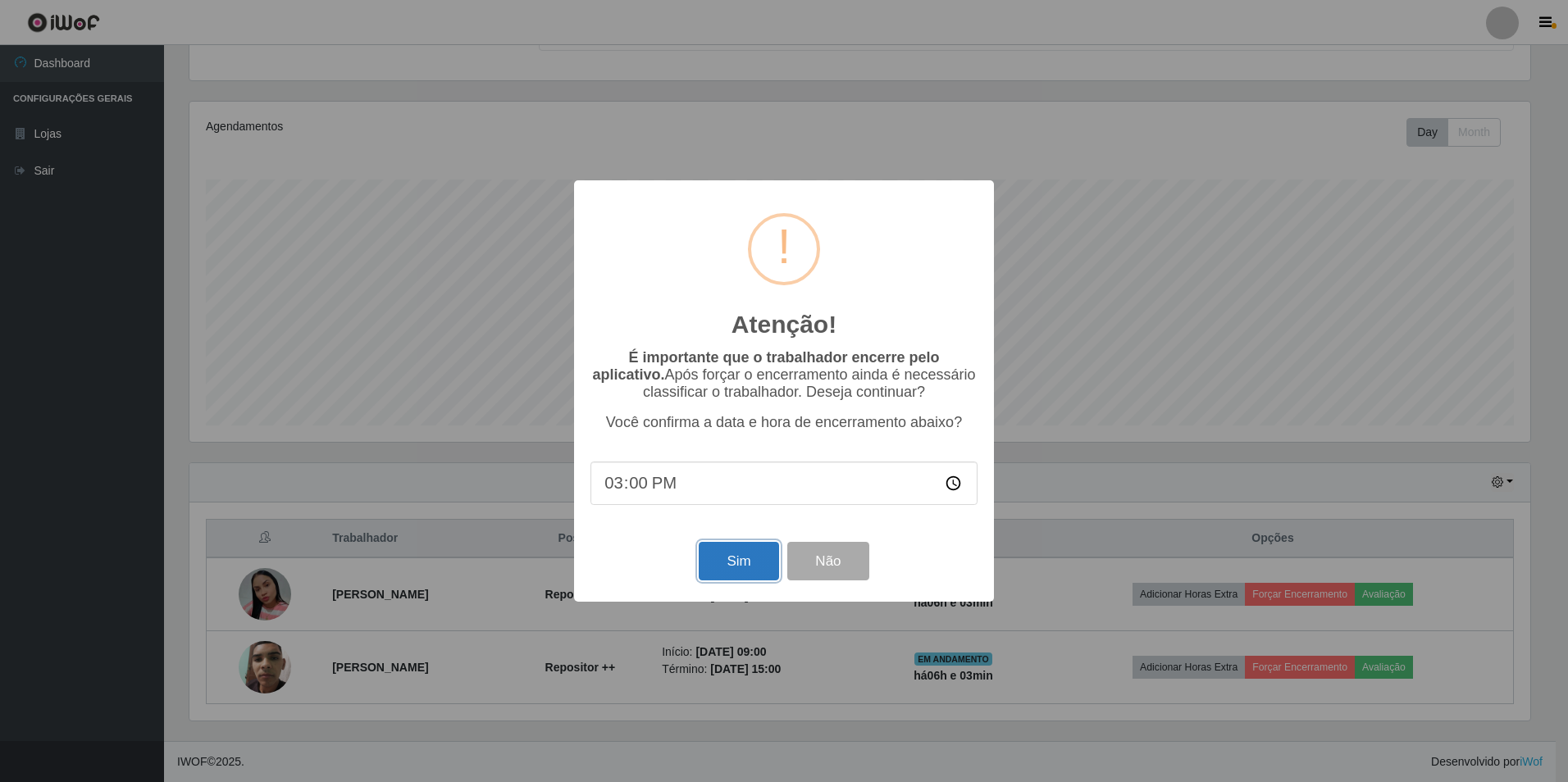
click at [727, 563] on button "Sim" at bounding box center [738, 561] width 80 height 39
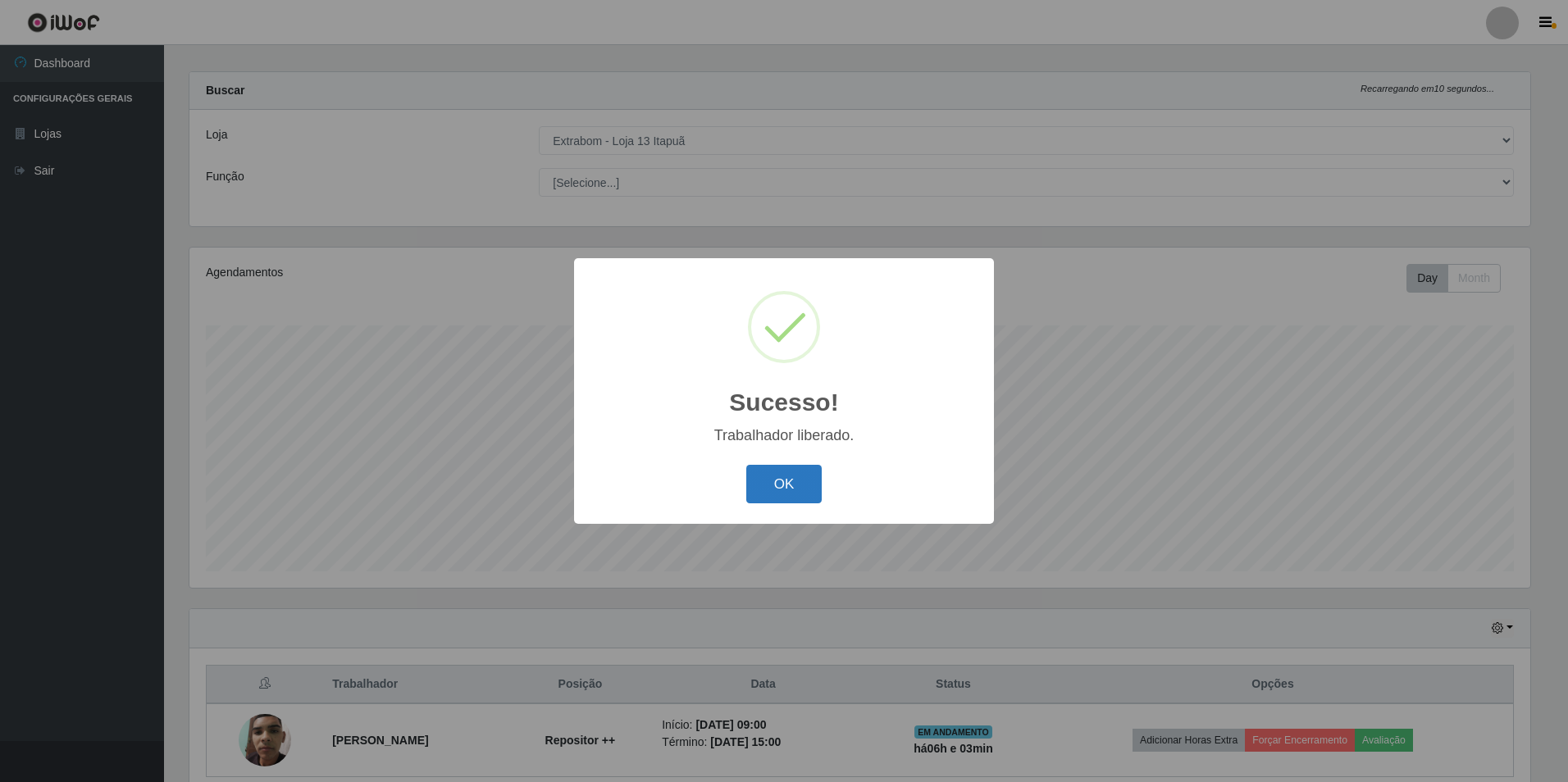
click at [776, 486] on button "OK" at bounding box center [784, 484] width 76 height 39
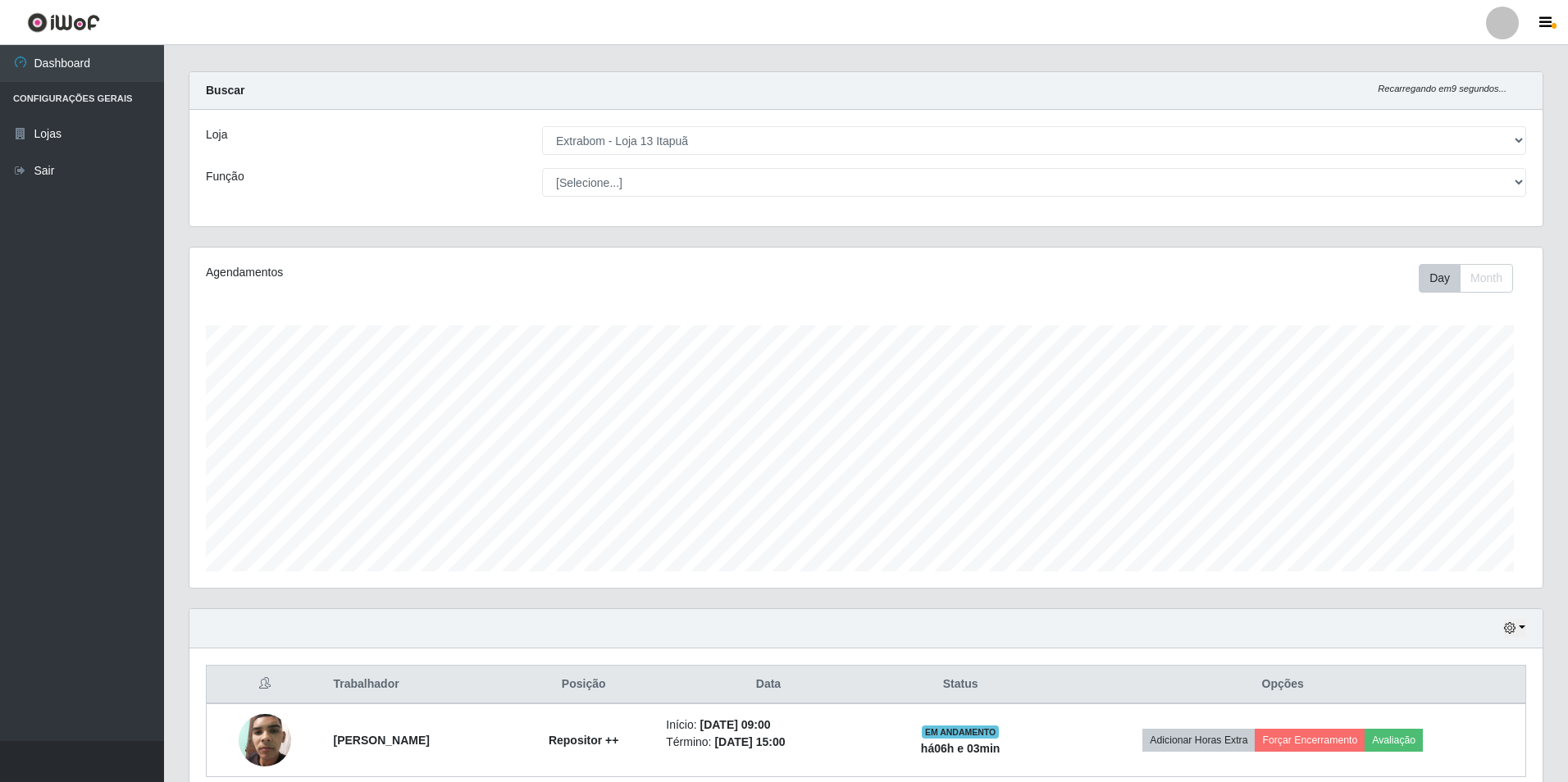
scroll to position [340, 1349]
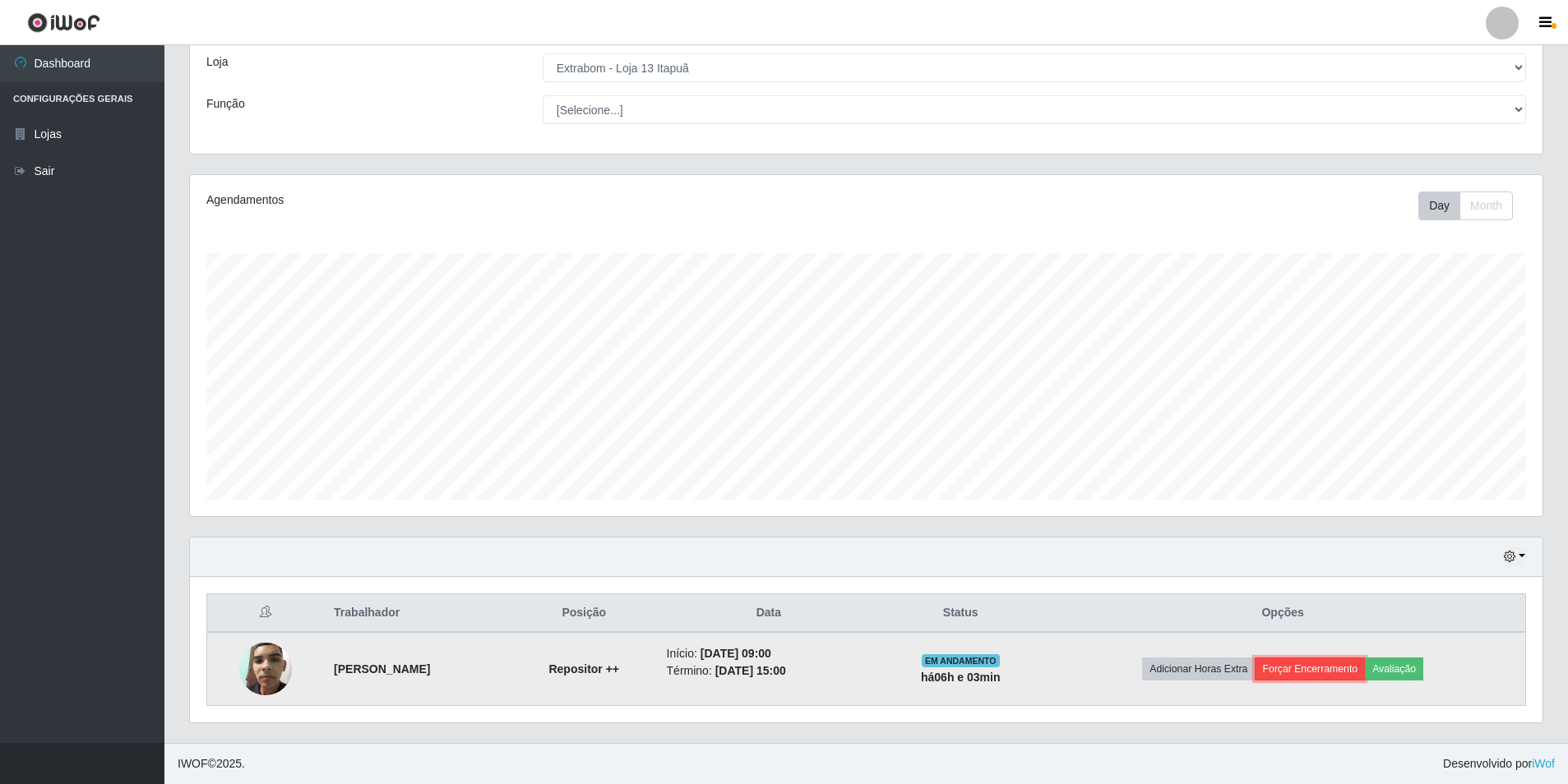
click at [1330, 673] on button "Forçar Encerramento" at bounding box center [1310, 669] width 110 height 23
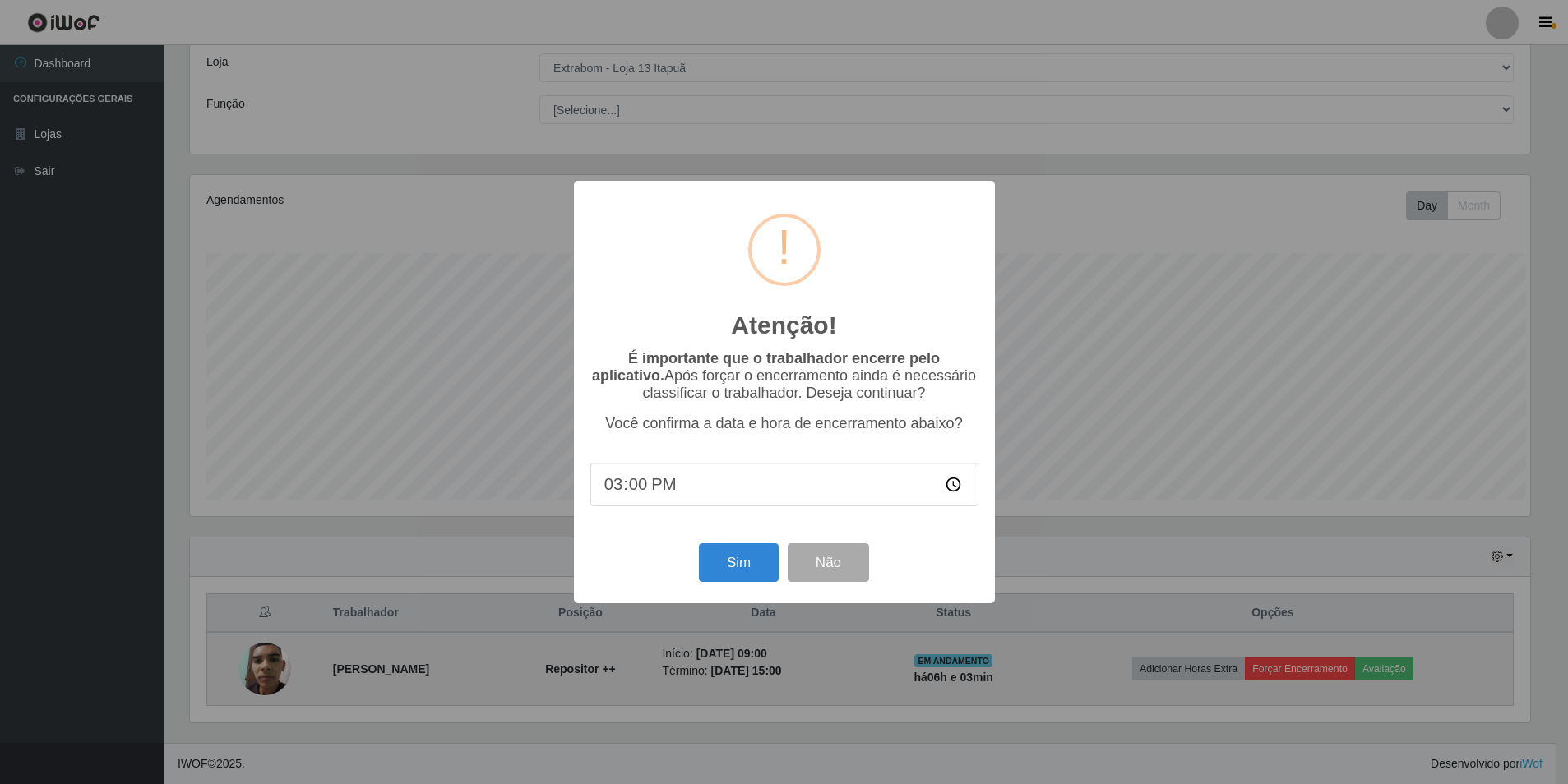
scroll to position [341, 1344]
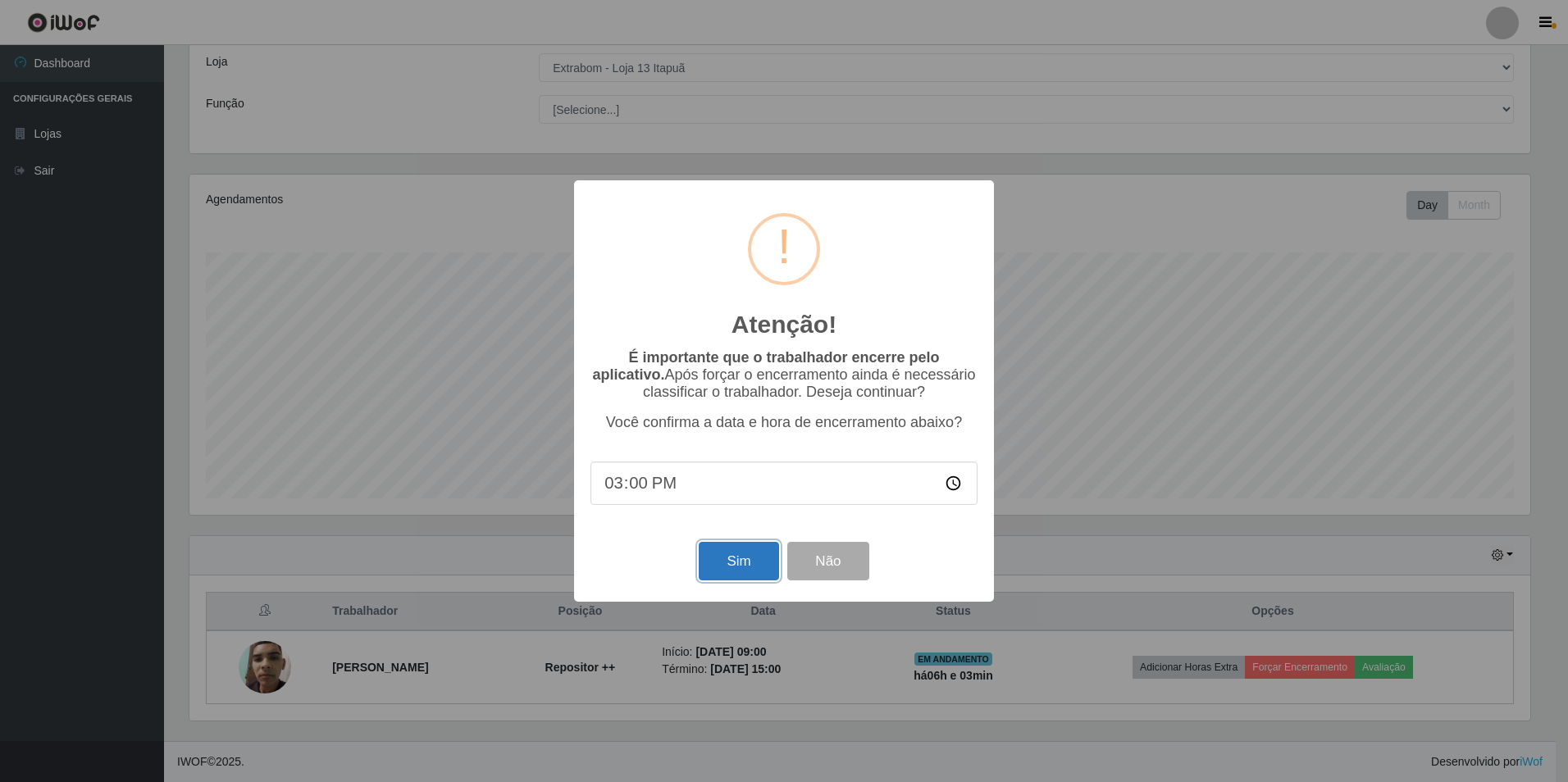
click at [745, 563] on button "Sim" at bounding box center [738, 561] width 80 height 39
